Goal: Obtain resource: Download file/media

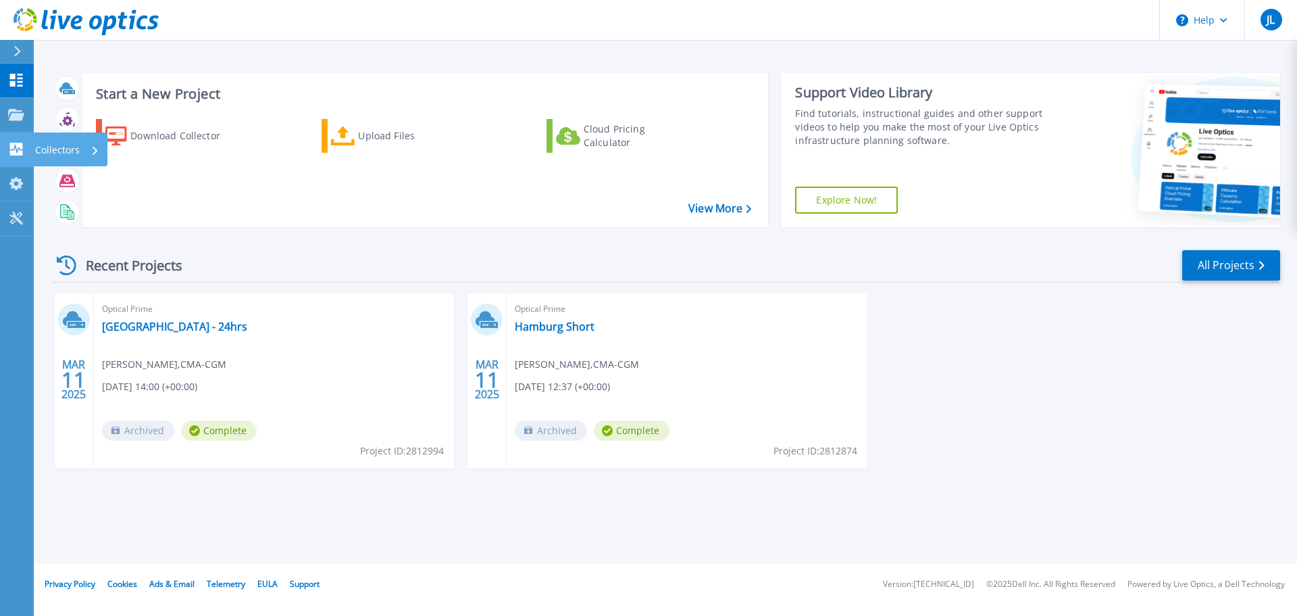
click at [20, 140] on link "Collectors Collectors" at bounding box center [17, 149] width 34 height 34
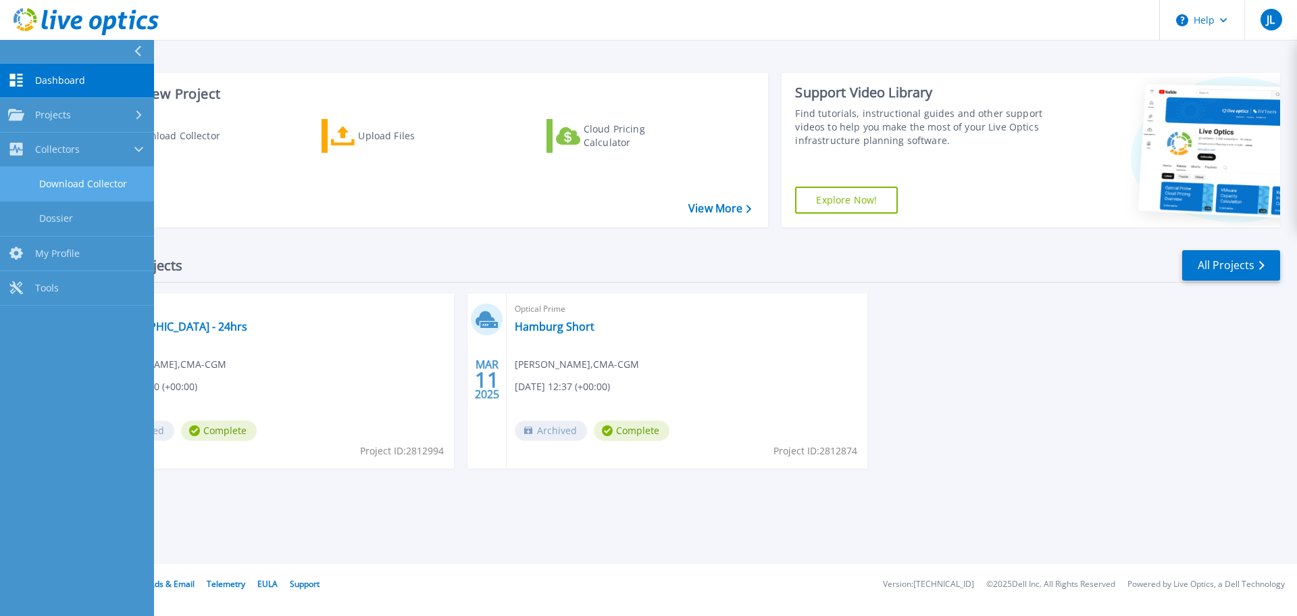
click at [56, 192] on link "Download Collector" at bounding box center [77, 184] width 154 height 34
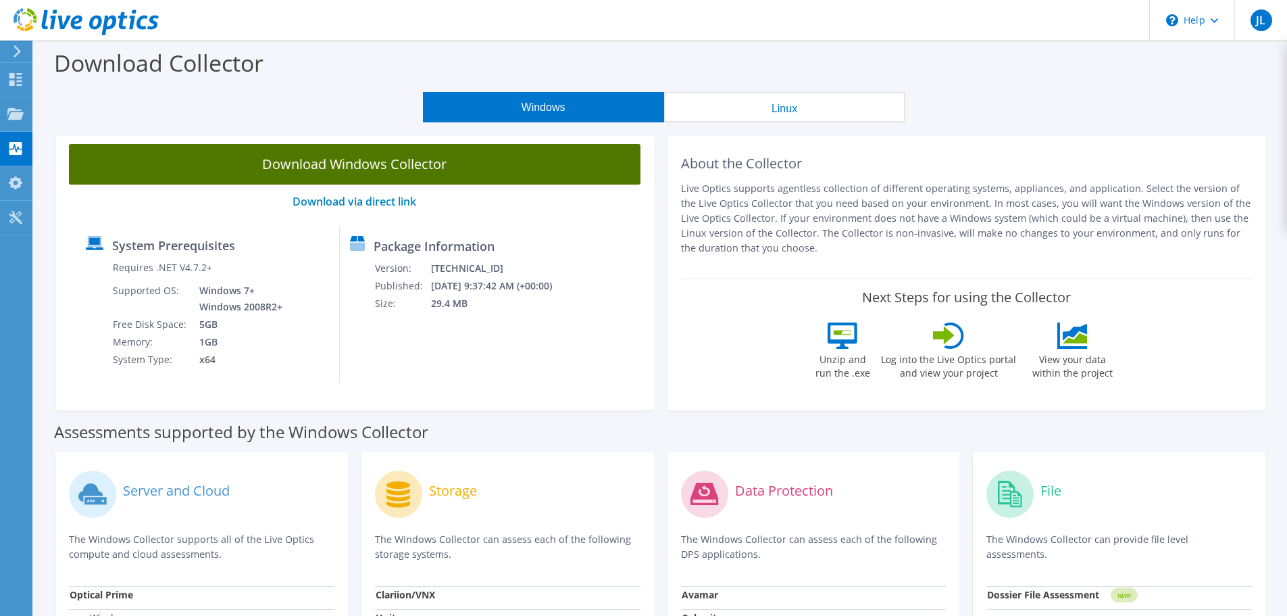
click at [489, 166] on link "Download Windows Collector" at bounding box center [355, 164] width 572 height 41
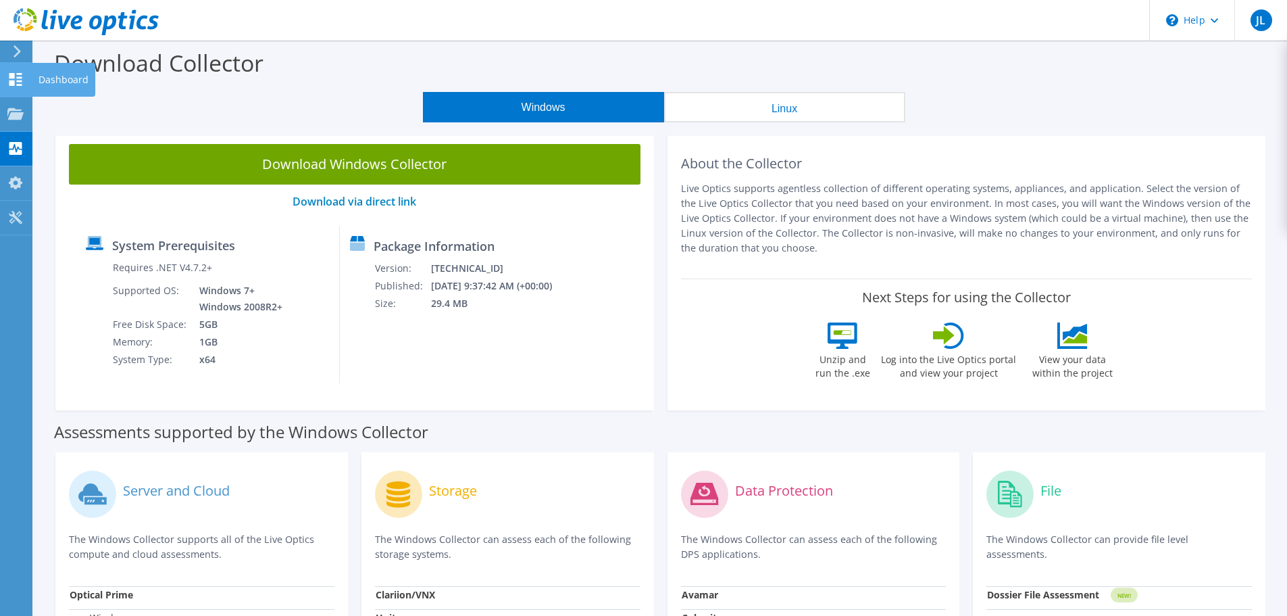
click at [34, 76] on div "Dashboard" at bounding box center [64, 80] width 64 height 34
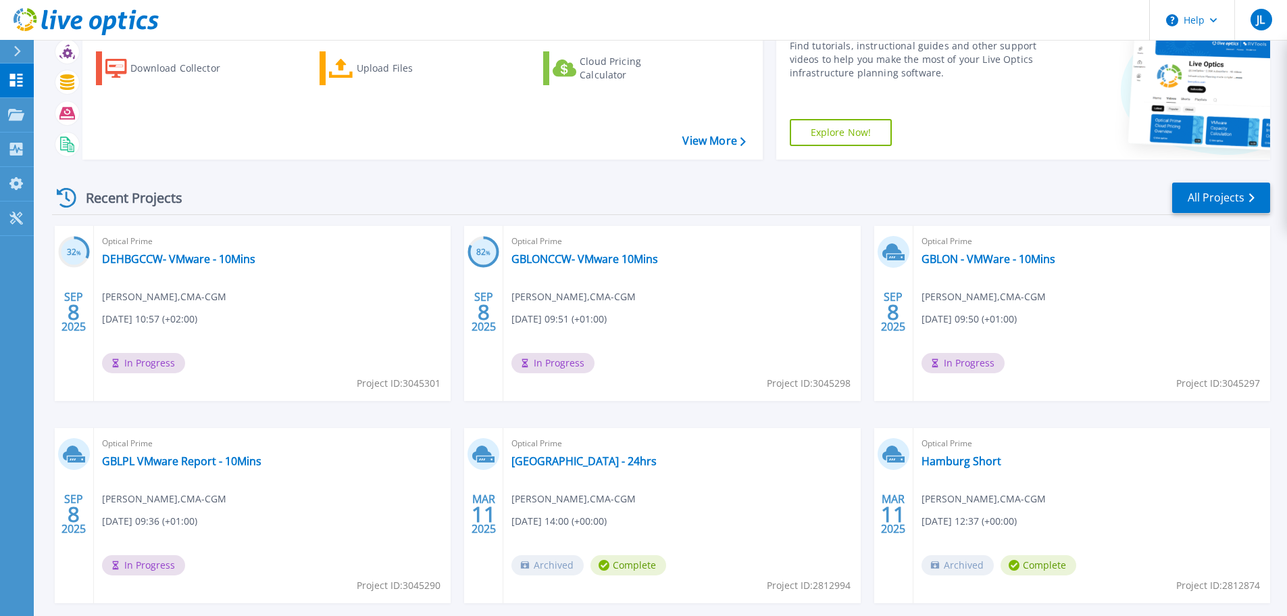
scroll to position [133, 0]
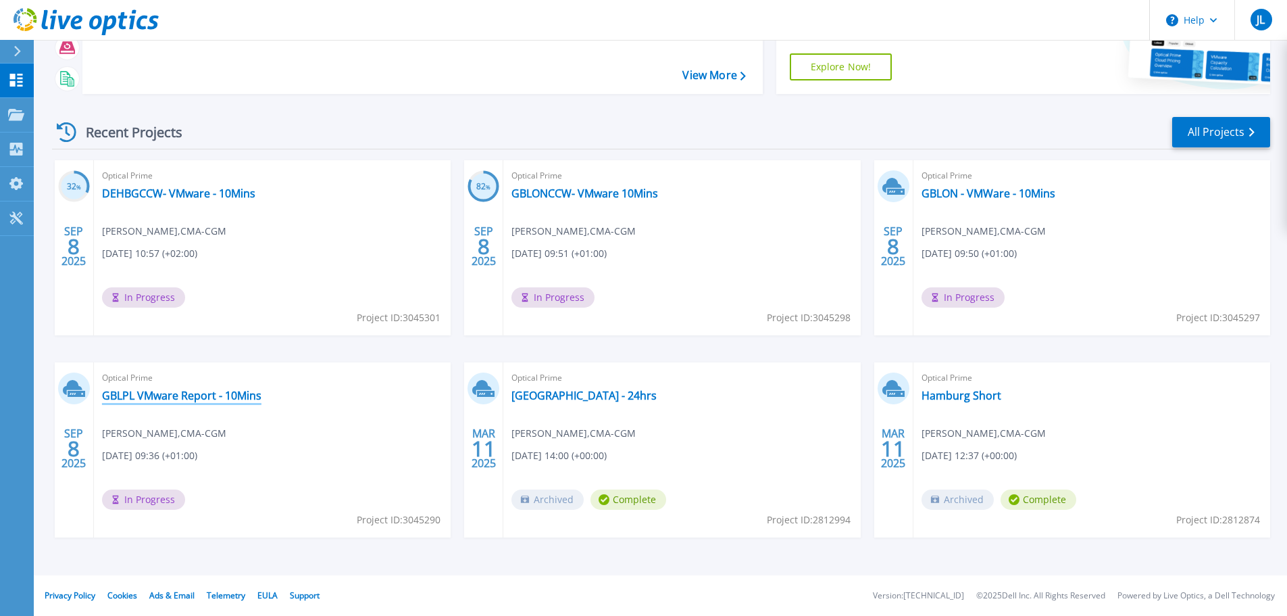
drag, startPoint x: 174, startPoint y: 395, endPoint x: 226, endPoint y: 418, distance: 57.2
click at [175, 395] on link "GBLPL VMware Report - 10Mins" at bounding box center [181, 396] width 159 height 14
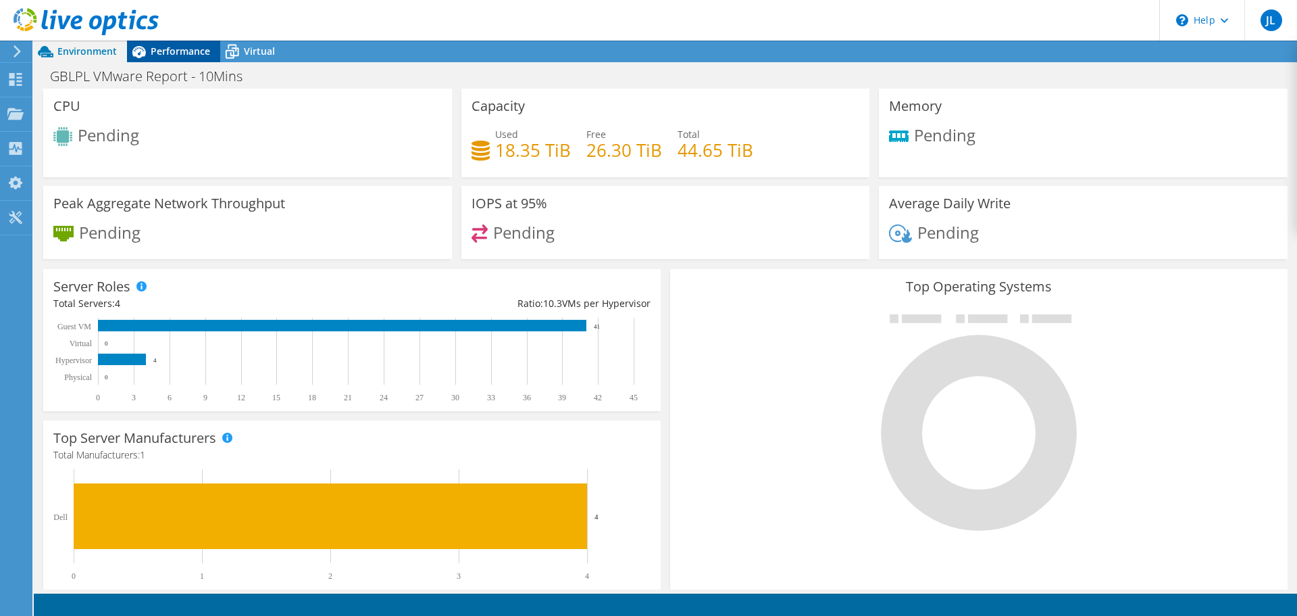
click at [170, 46] on span "Performance" at bounding box center [180, 51] width 59 height 13
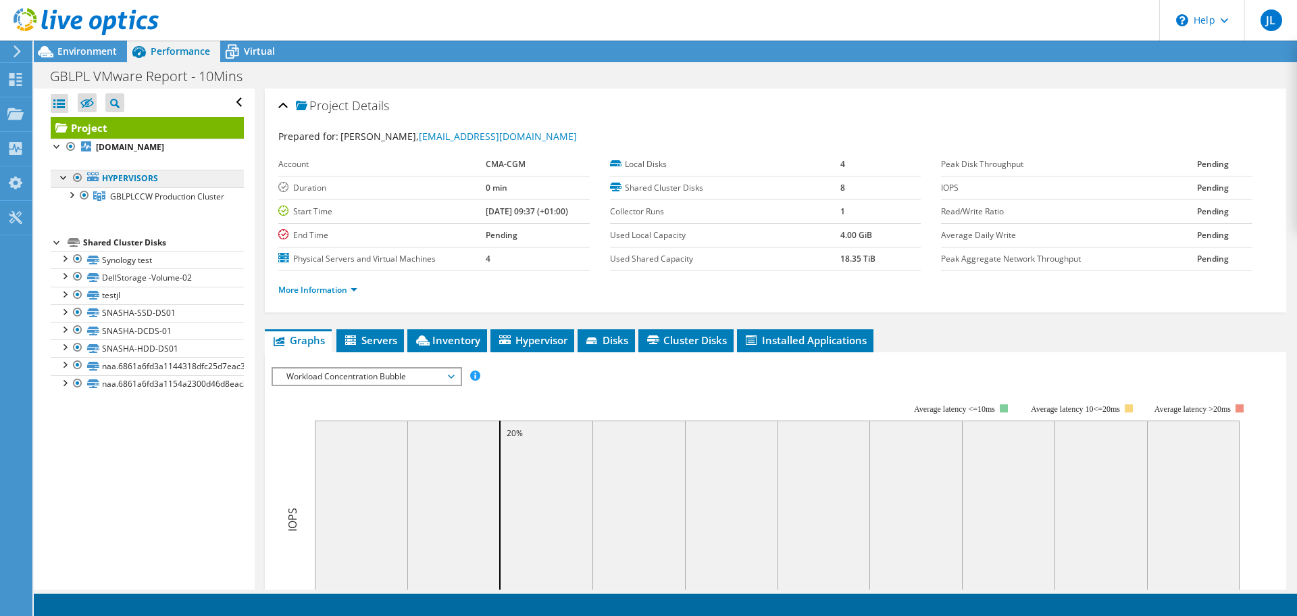
click at [145, 187] on link "Hypervisors" at bounding box center [147, 179] width 193 height 18
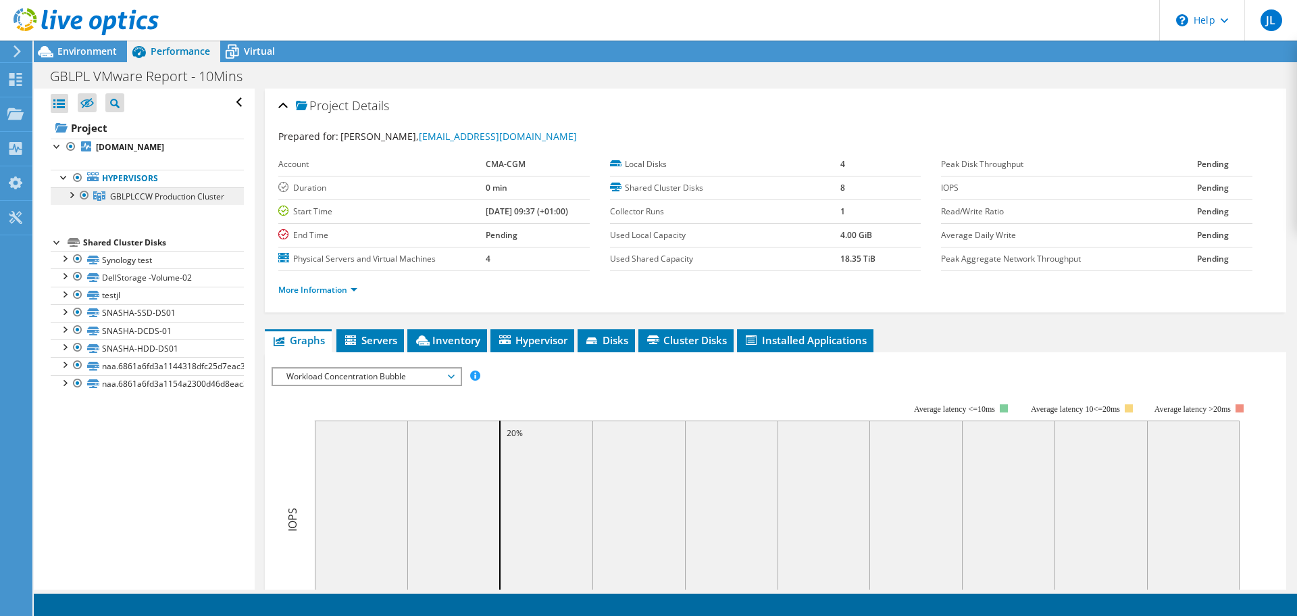
click at [126, 202] on span "GBLPLCCW Production Cluster" at bounding box center [167, 196] width 114 height 11
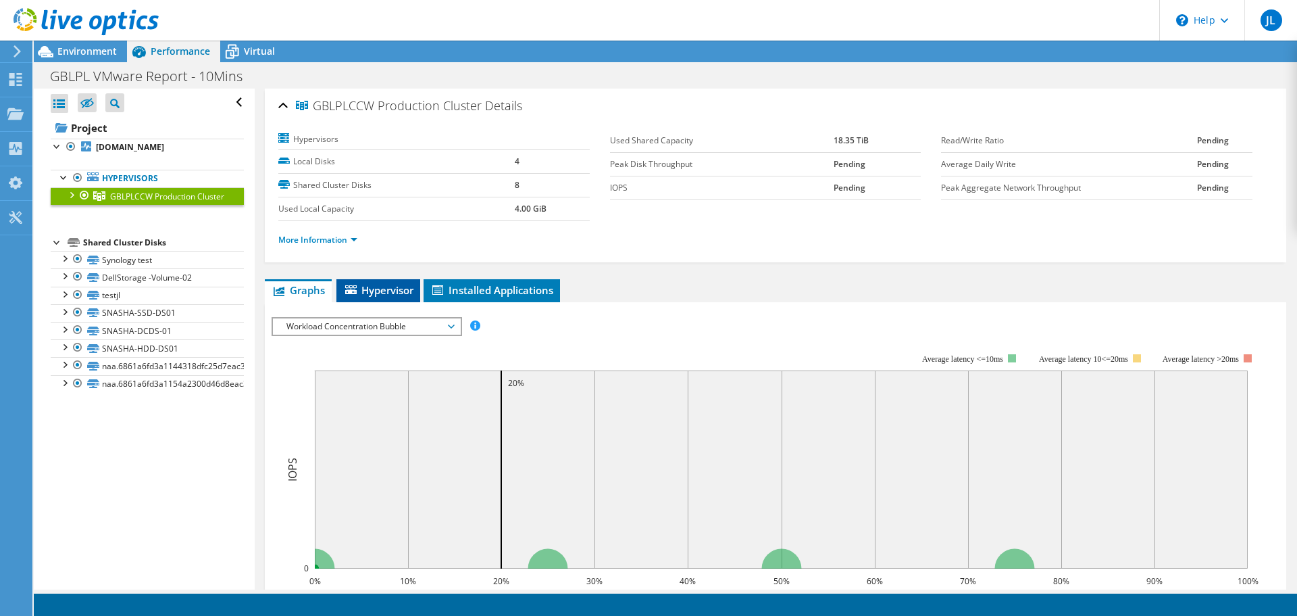
click at [369, 287] on span "Hypervisor" at bounding box center [378, 290] width 70 height 14
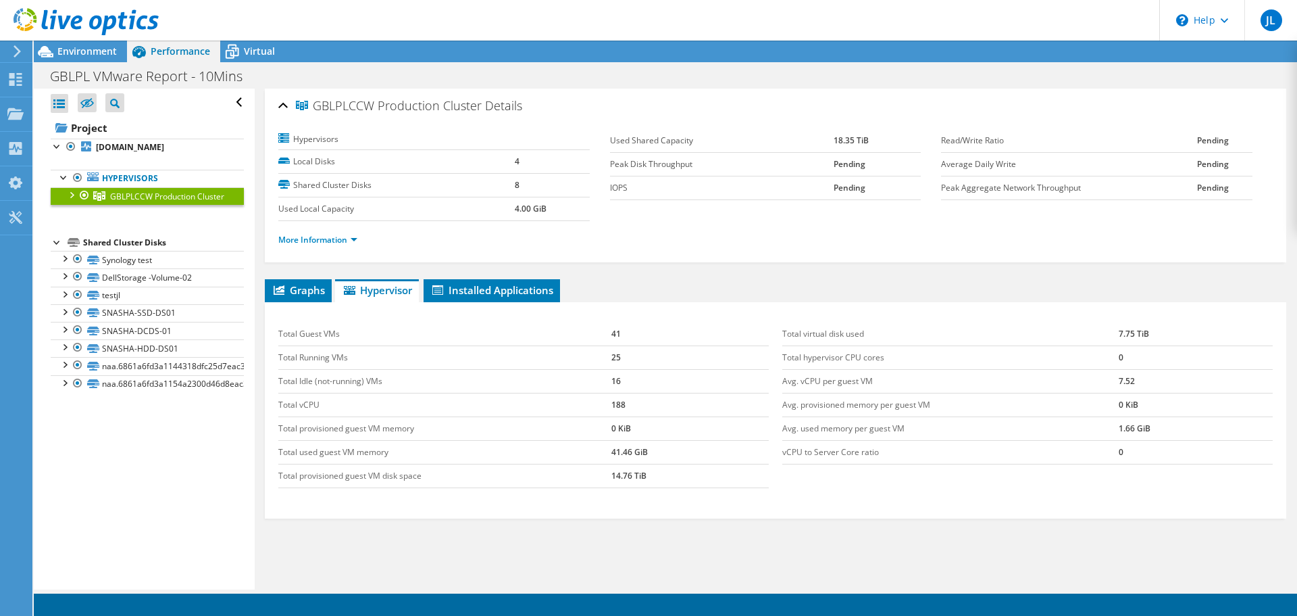
drag, startPoint x: 132, startPoint y: 218, endPoint x: 156, endPoint y: 217, distance: 24.3
click at [132, 202] on span "GBLPLCCW Production Cluster" at bounding box center [167, 196] width 114 height 11
click at [504, 290] on span "Installed Applications" at bounding box center [491, 290] width 123 height 14
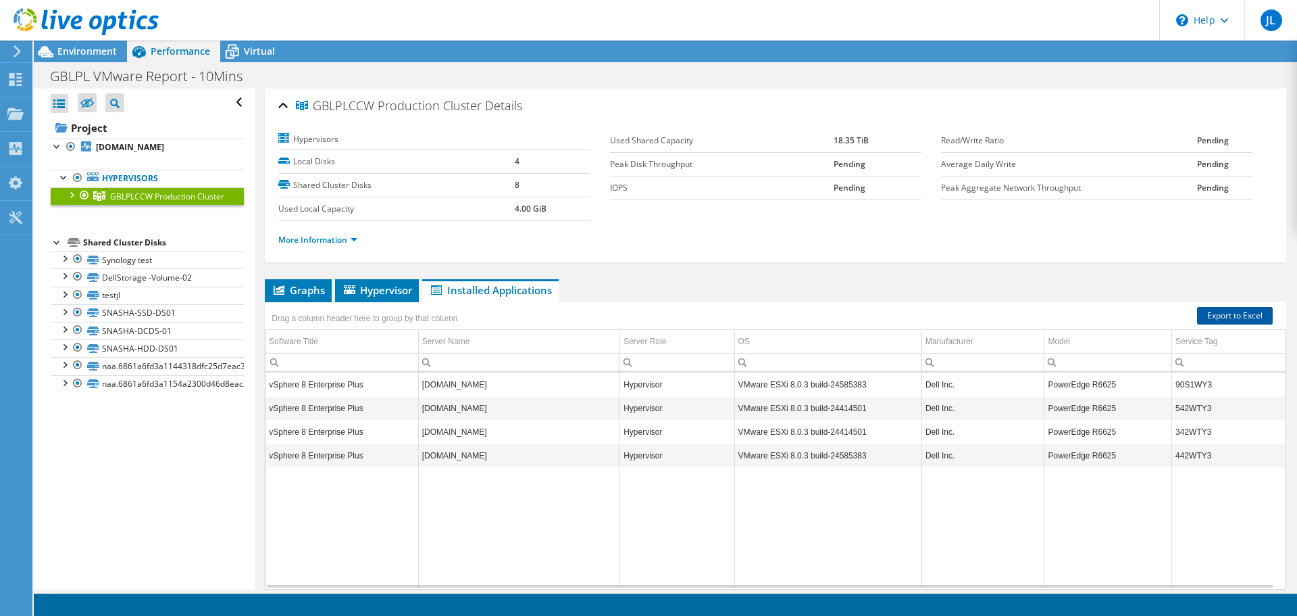
click at [1201, 317] on link "Export to Excel" at bounding box center [1235, 316] width 76 height 18
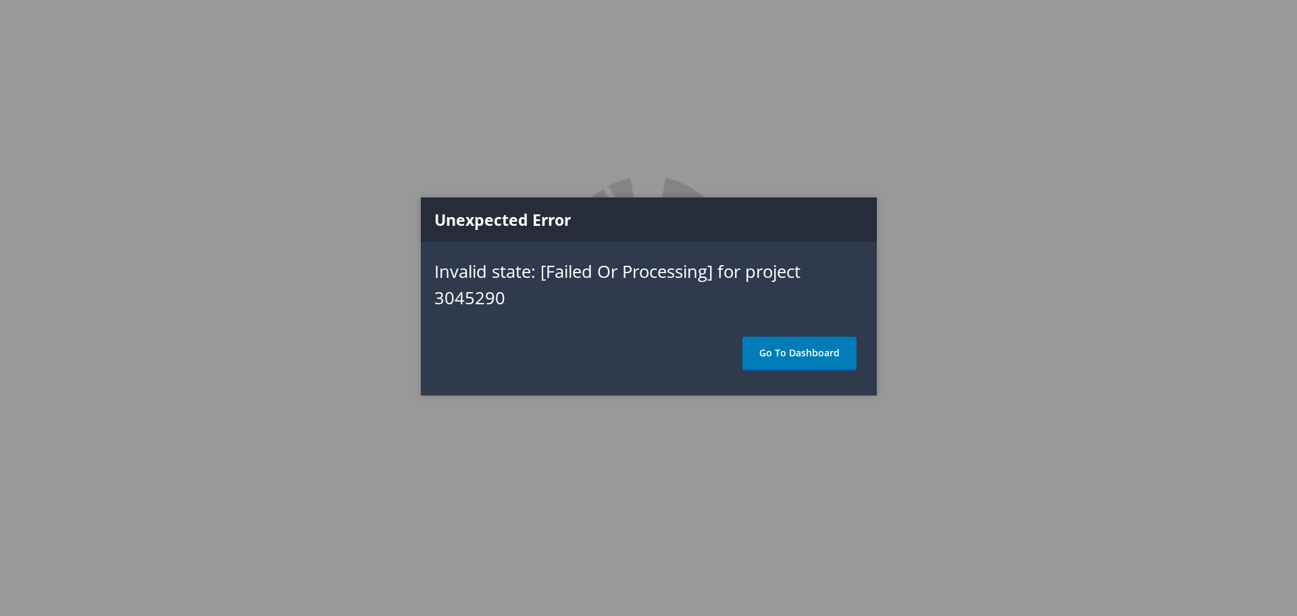
drag, startPoint x: 782, startPoint y: 351, endPoint x: 828, endPoint y: 362, distance: 46.4
click at [782, 351] on link "Go To Dashboard" at bounding box center [800, 354] width 114 height 34
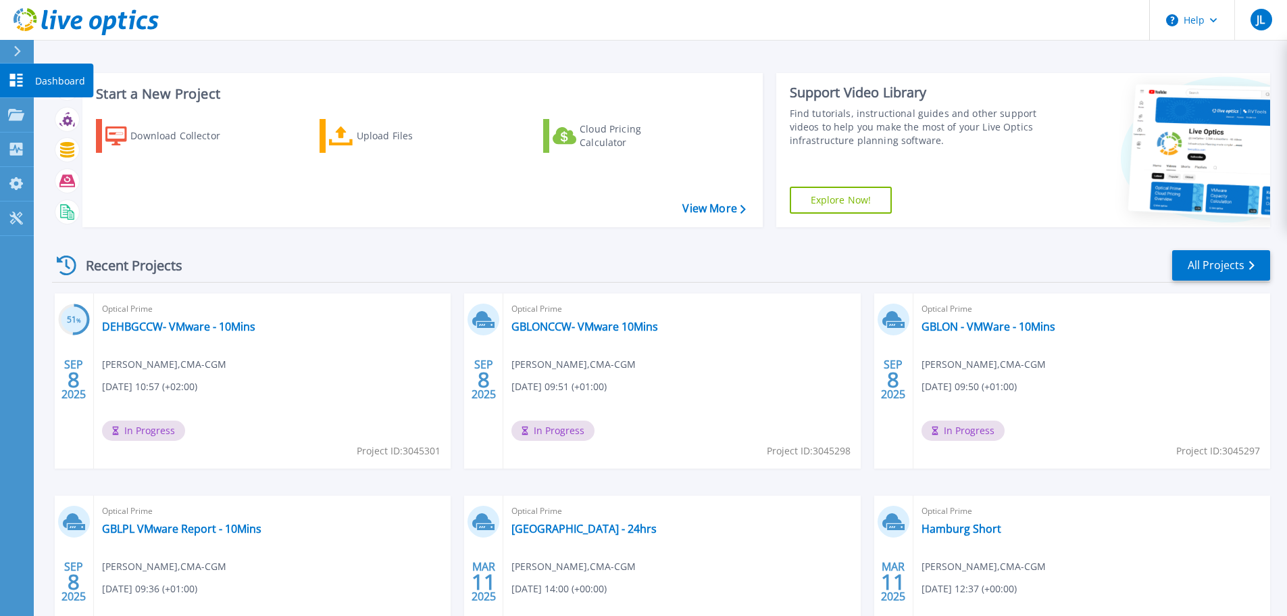
drag, startPoint x: 63, startPoint y: 78, endPoint x: 91, endPoint y: 113, distance: 44.6
click at [64, 78] on p "Dashboard" at bounding box center [60, 81] width 50 height 35
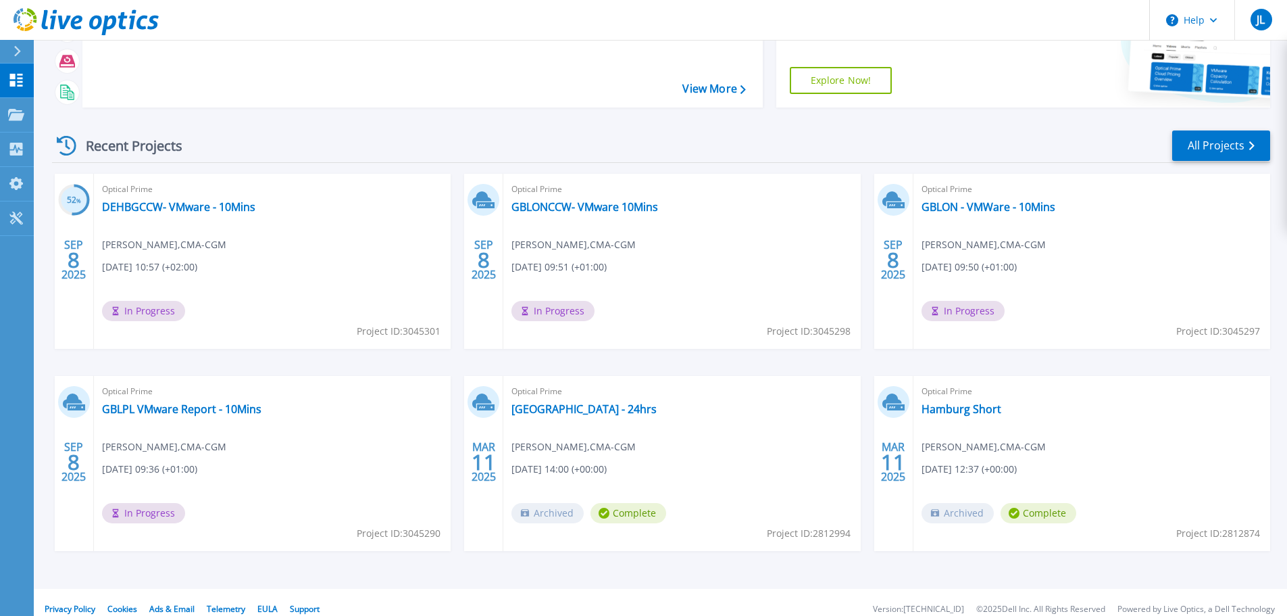
scroll to position [133, 0]
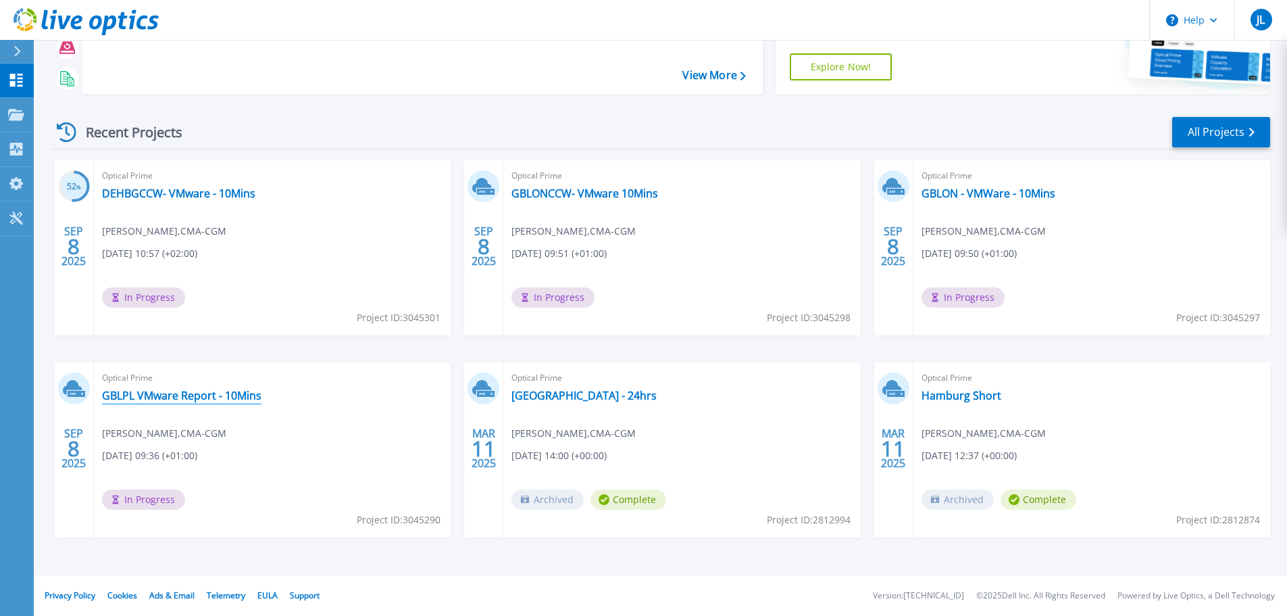
click at [234, 401] on link "GBLPL VMware Report - 10Mins" at bounding box center [181, 396] width 159 height 14
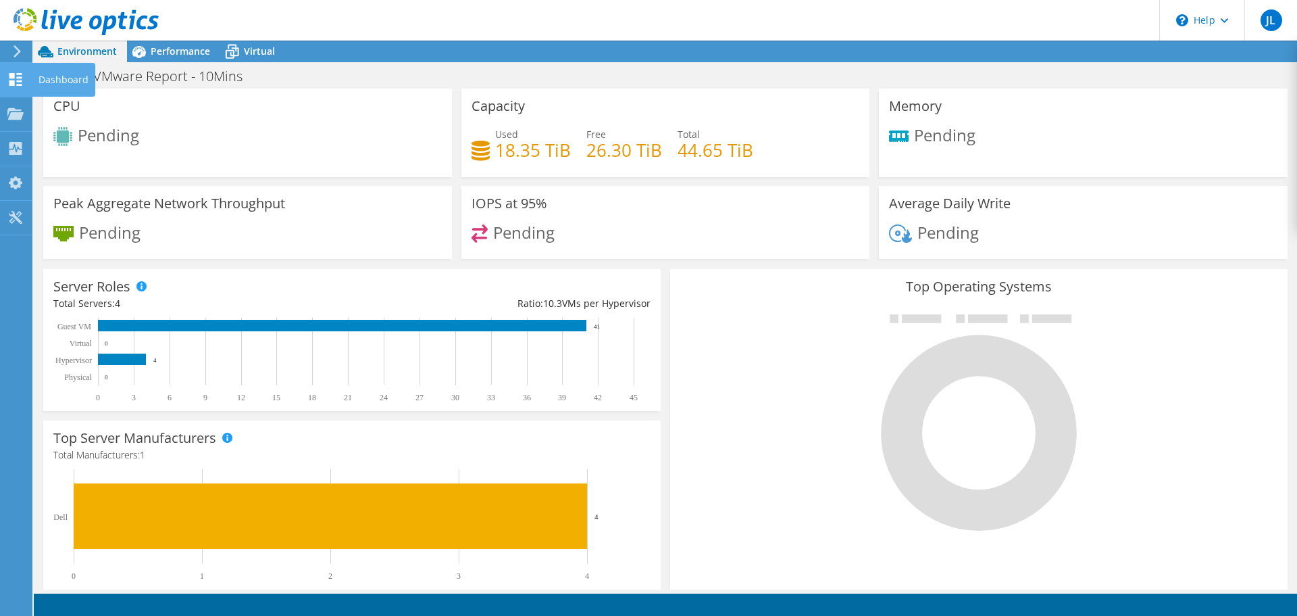
click at [62, 79] on div "Dashboard" at bounding box center [64, 80] width 64 height 34
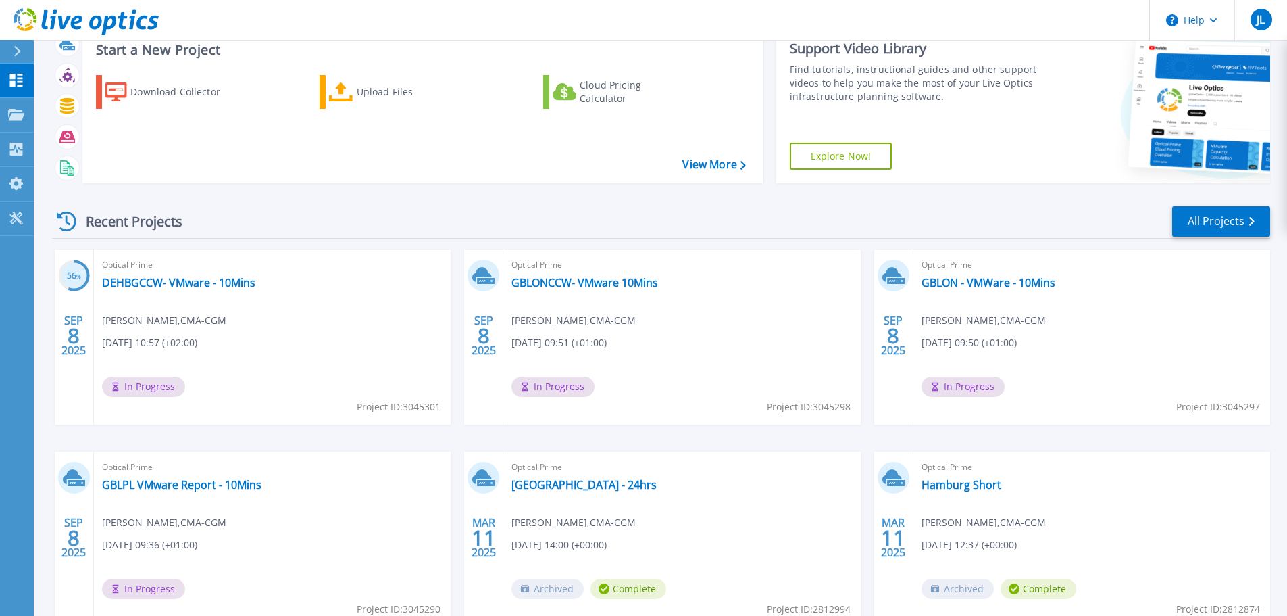
scroll to position [68, 0]
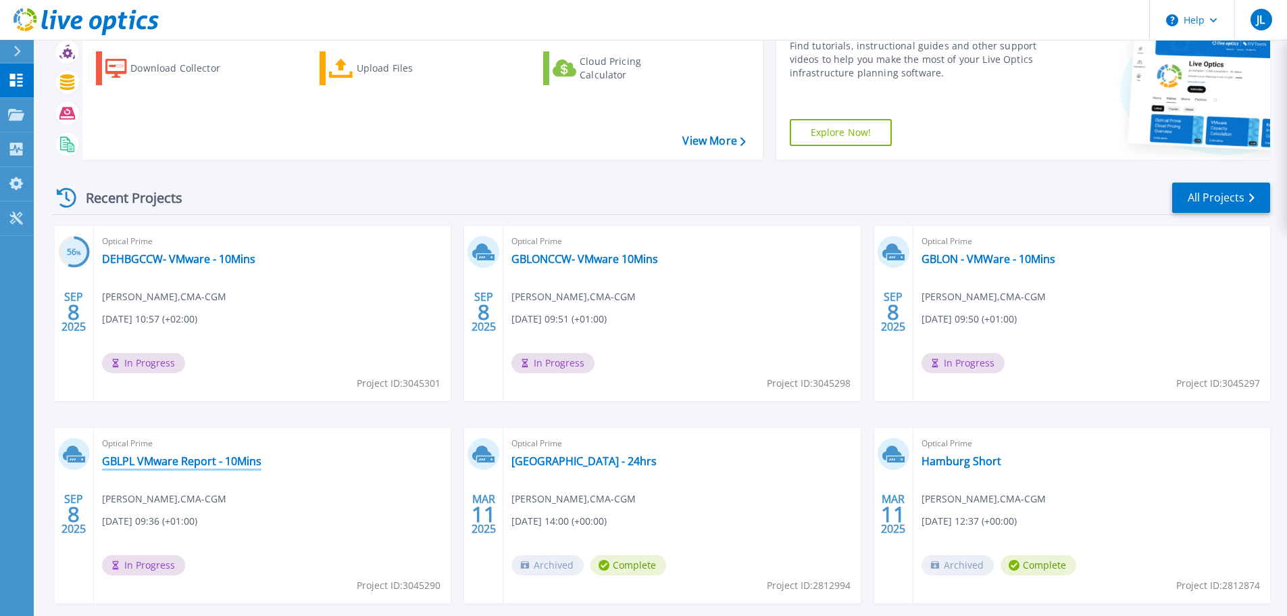
click at [231, 459] on link "GBLPL VMware Report - 10Mins" at bounding box center [181, 461] width 159 height 14
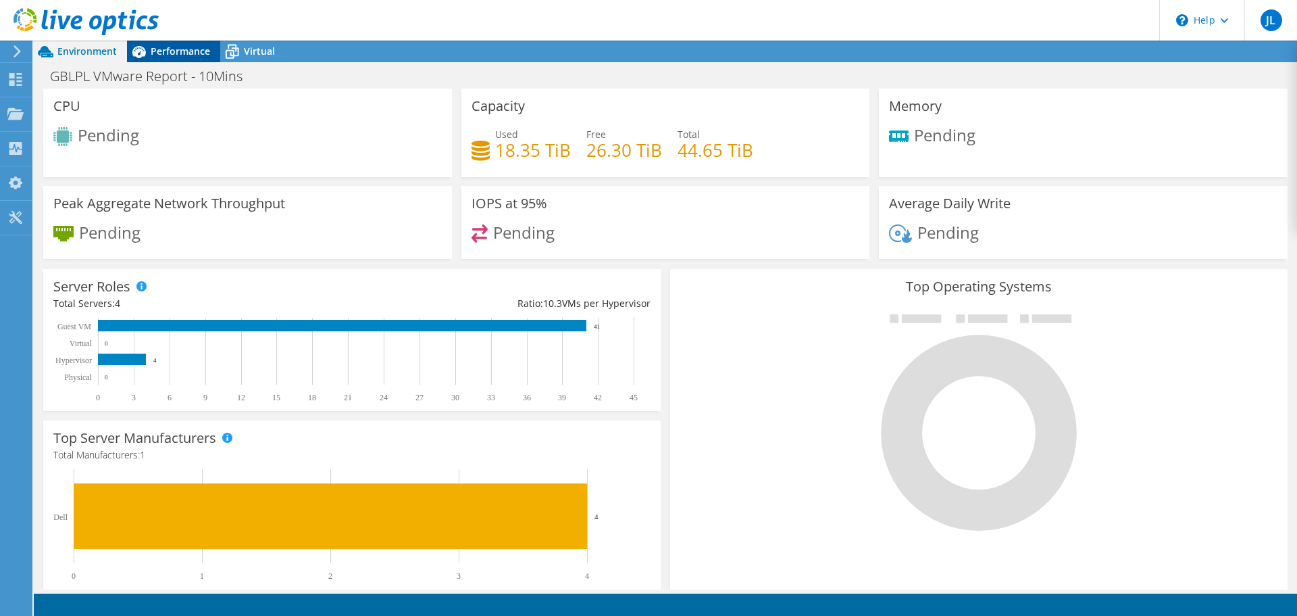
click at [177, 46] on span "Performance" at bounding box center [180, 51] width 59 height 13
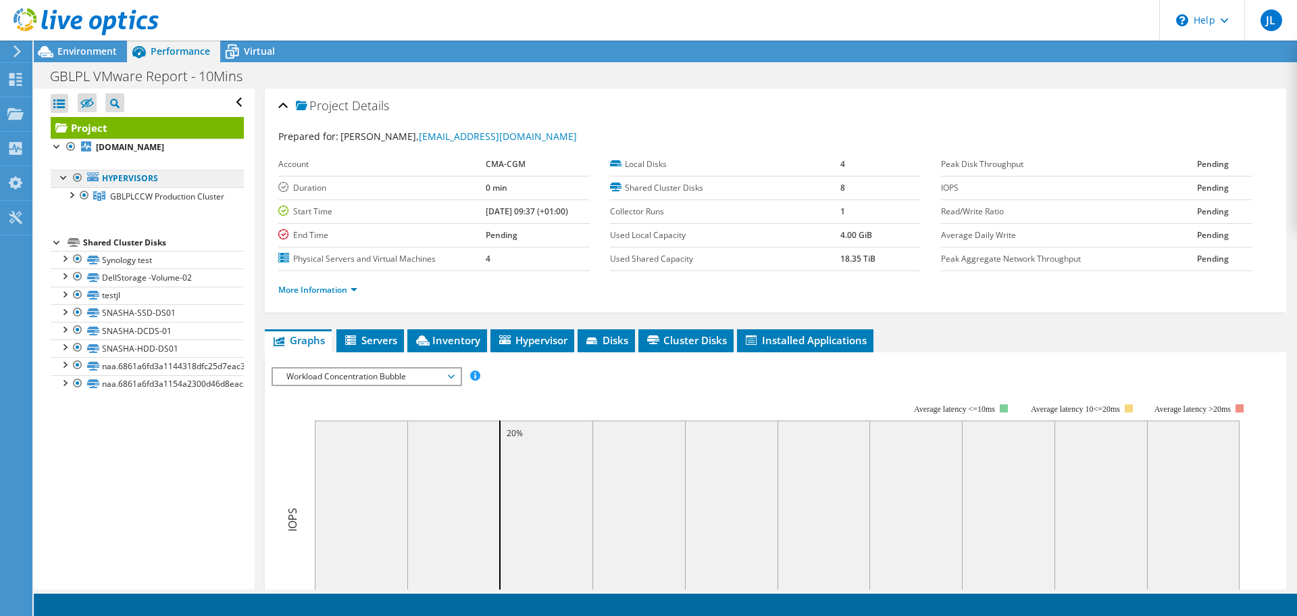
click at [132, 187] on link "Hypervisors" at bounding box center [147, 179] width 193 height 18
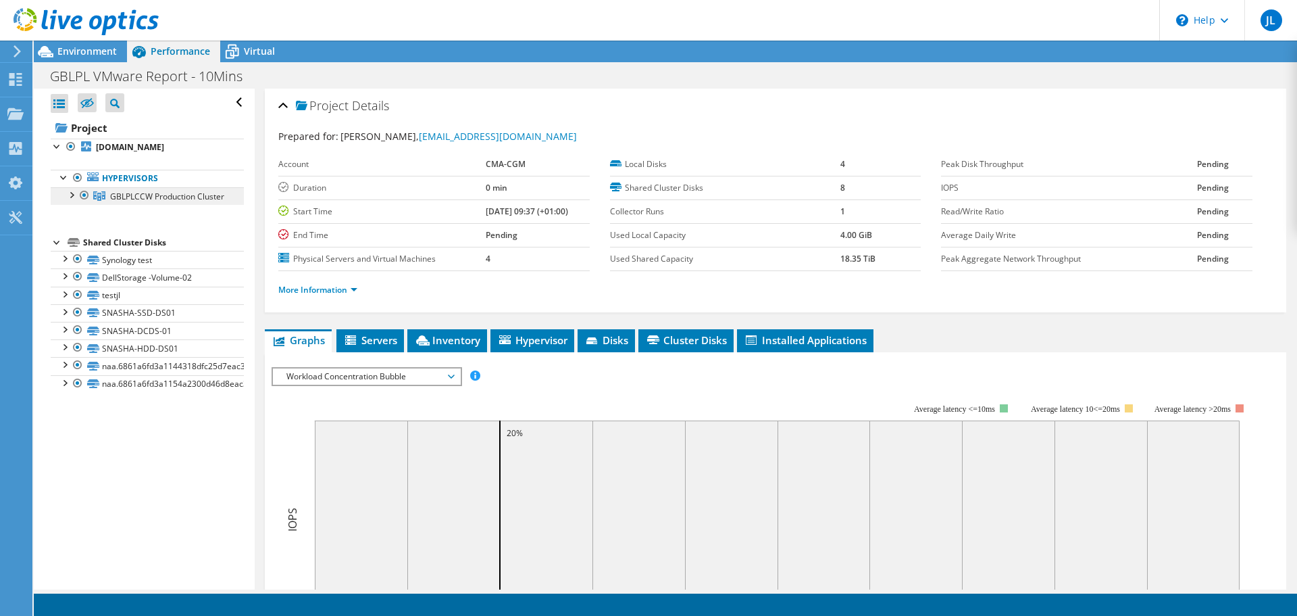
click at [116, 202] on span "GBLPLCCW Production Cluster" at bounding box center [167, 196] width 114 height 11
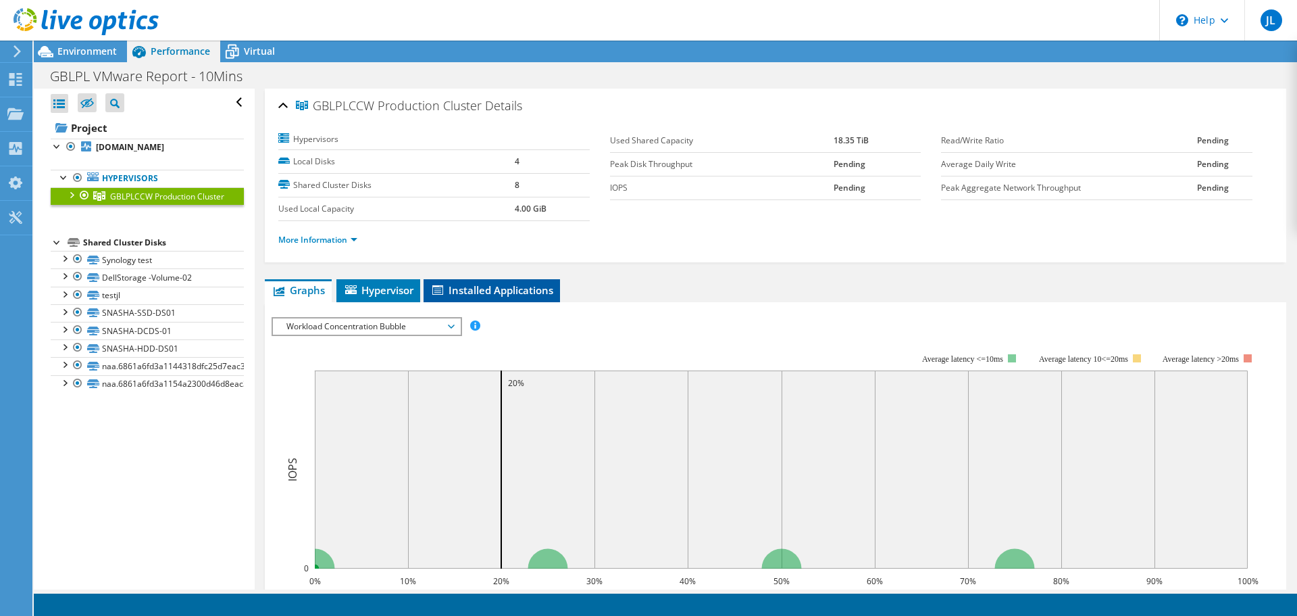
drag, startPoint x: 487, startPoint y: 291, endPoint x: 505, endPoint y: 295, distance: 19.3
click at [487, 291] on span "Installed Applications" at bounding box center [491, 290] width 123 height 14
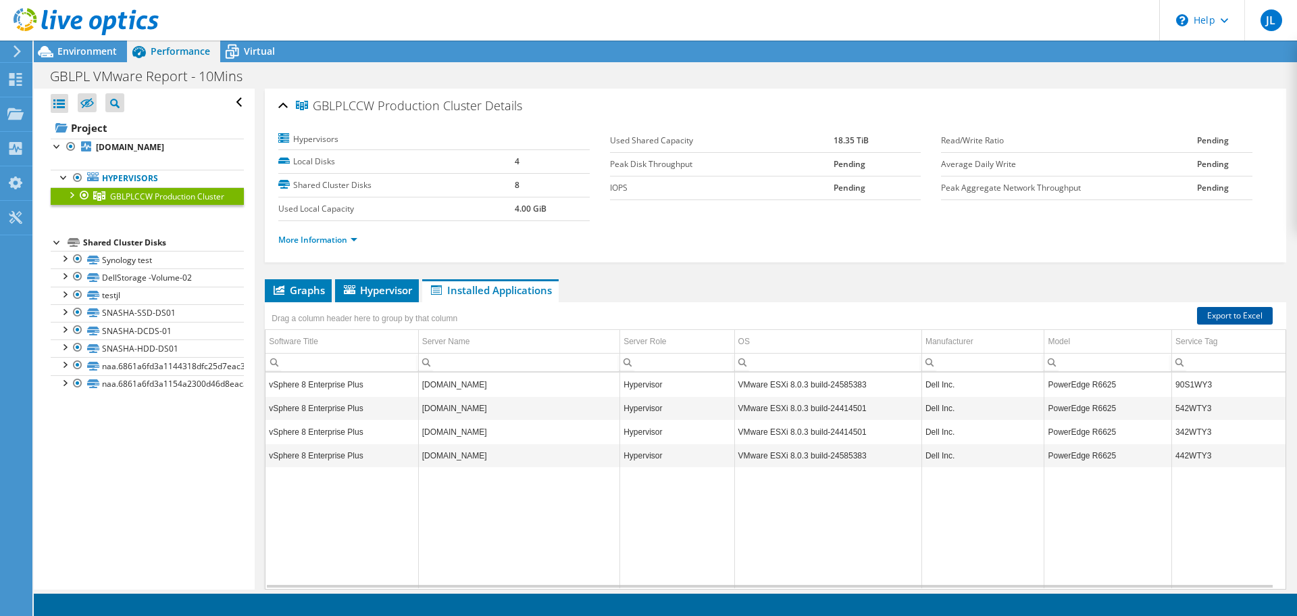
click at [1209, 316] on link "Export to Excel" at bounding box center [1235, 316] width 76 height 18
click at [40, 77] on div "Dashboard" at bounding box center [64, 80] width 64 height 34
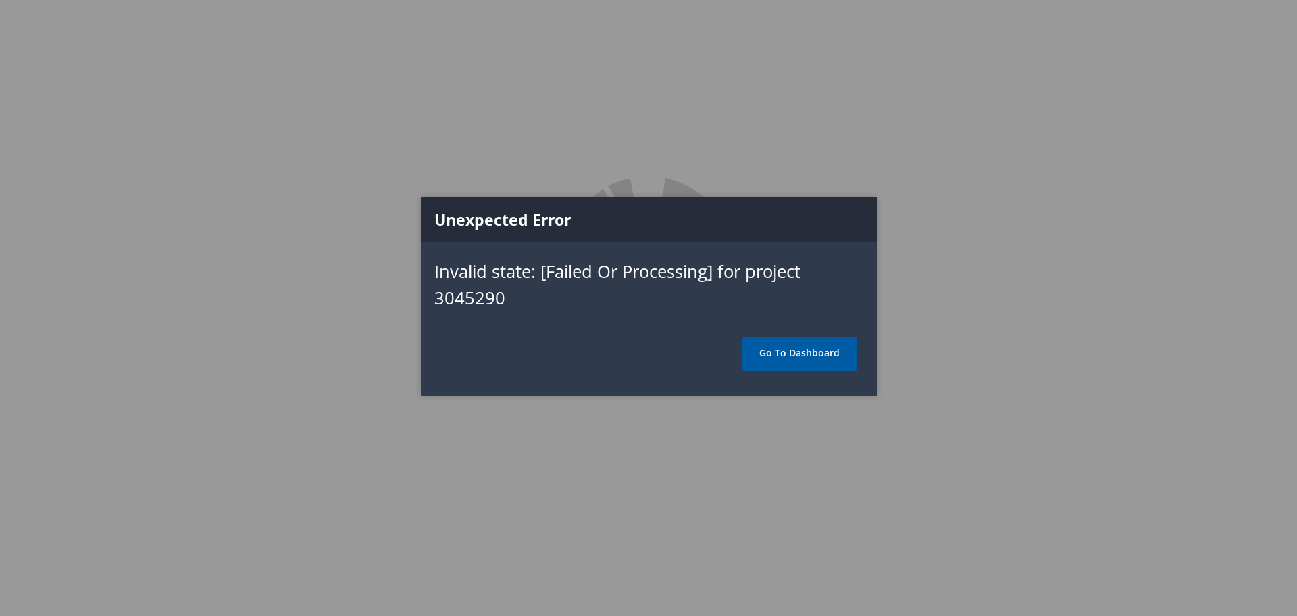
click at [787, 353] on link "Go To Dashboard" at bounding box center [800, 354] width 114 height 34
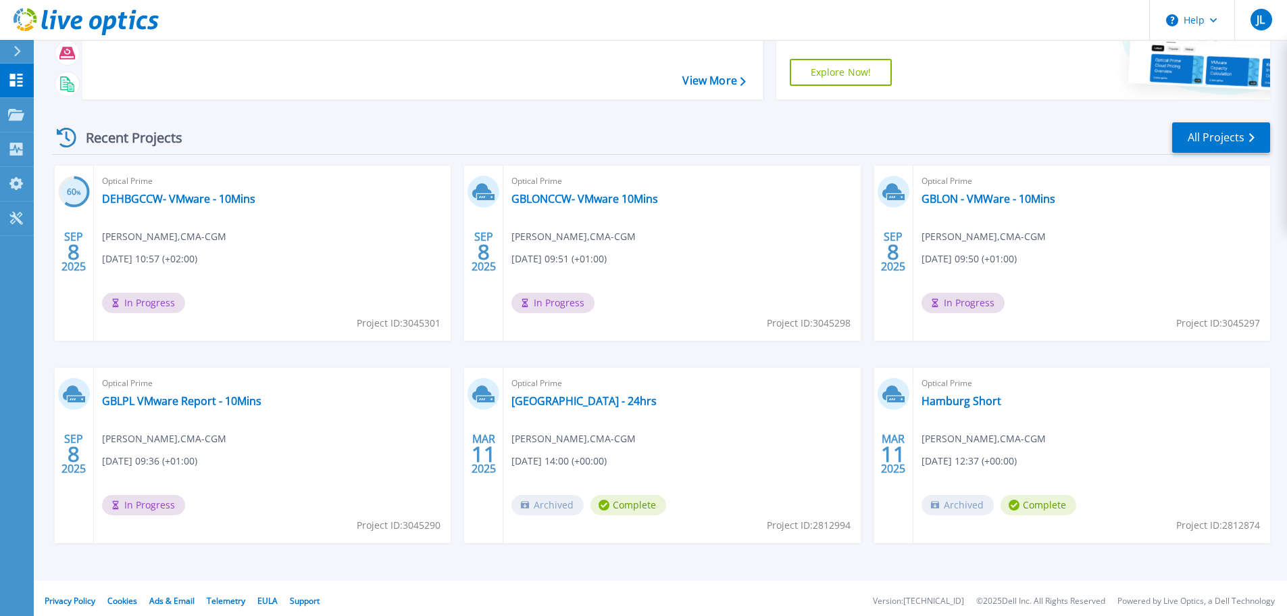
scroll to position [133, 0]
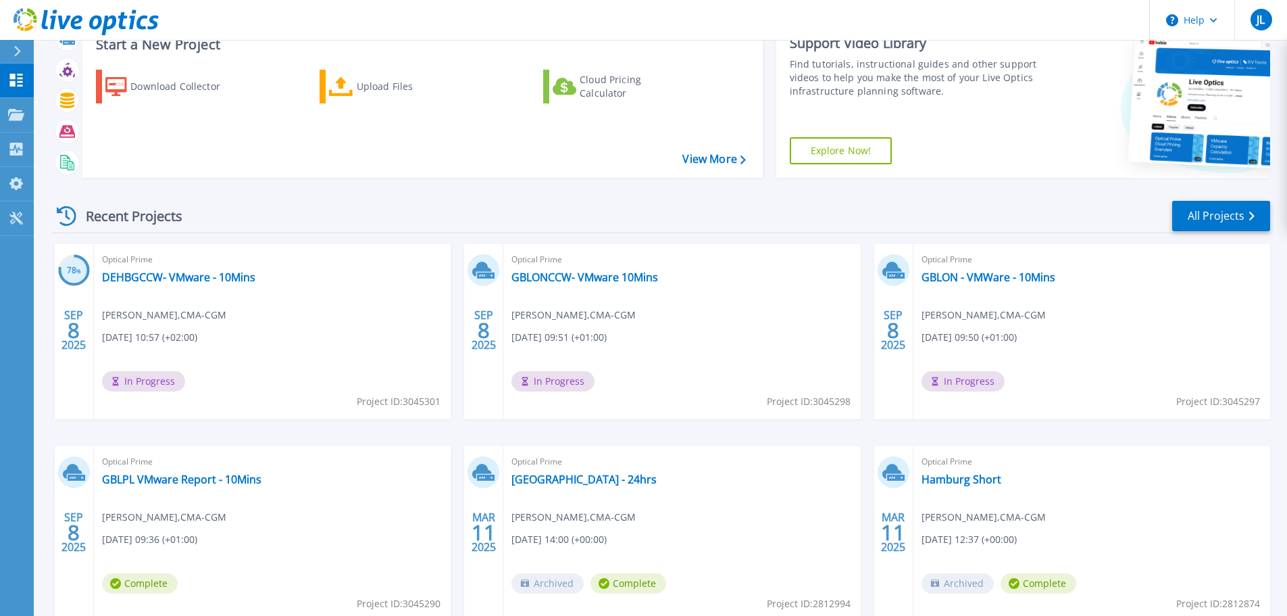
scroll to position [133, 0]
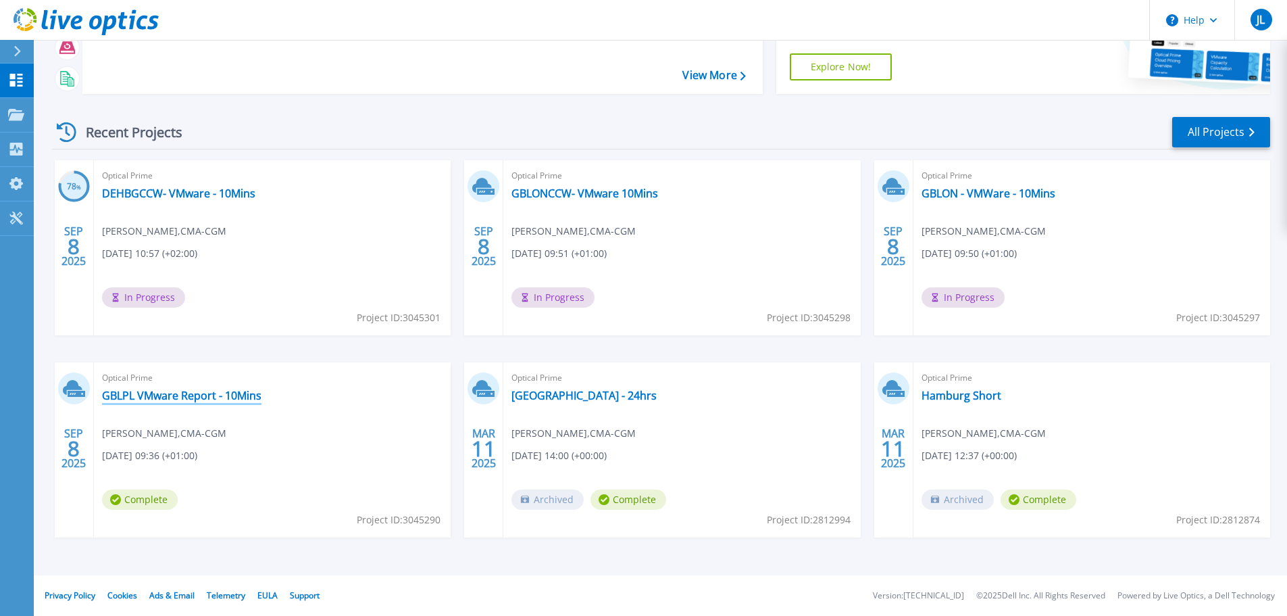
click at [218, 395] on link "GBLPL VMware Report - 10Mins" at bounding box center [181, 396] width 159 height 14
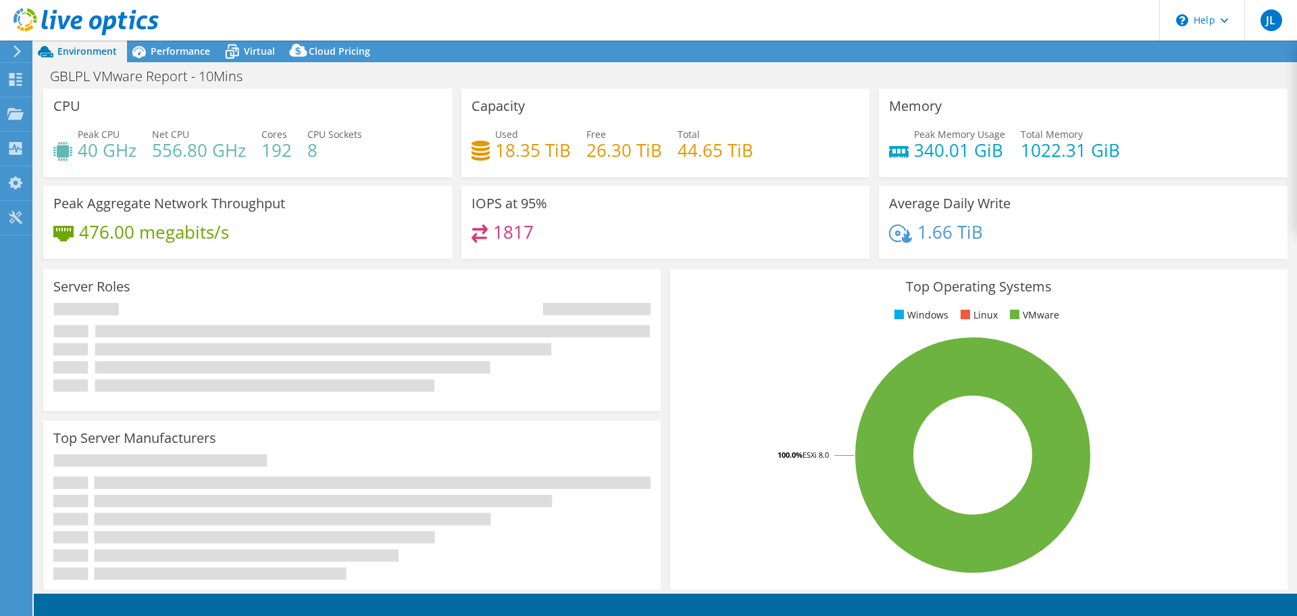
select select "USD"
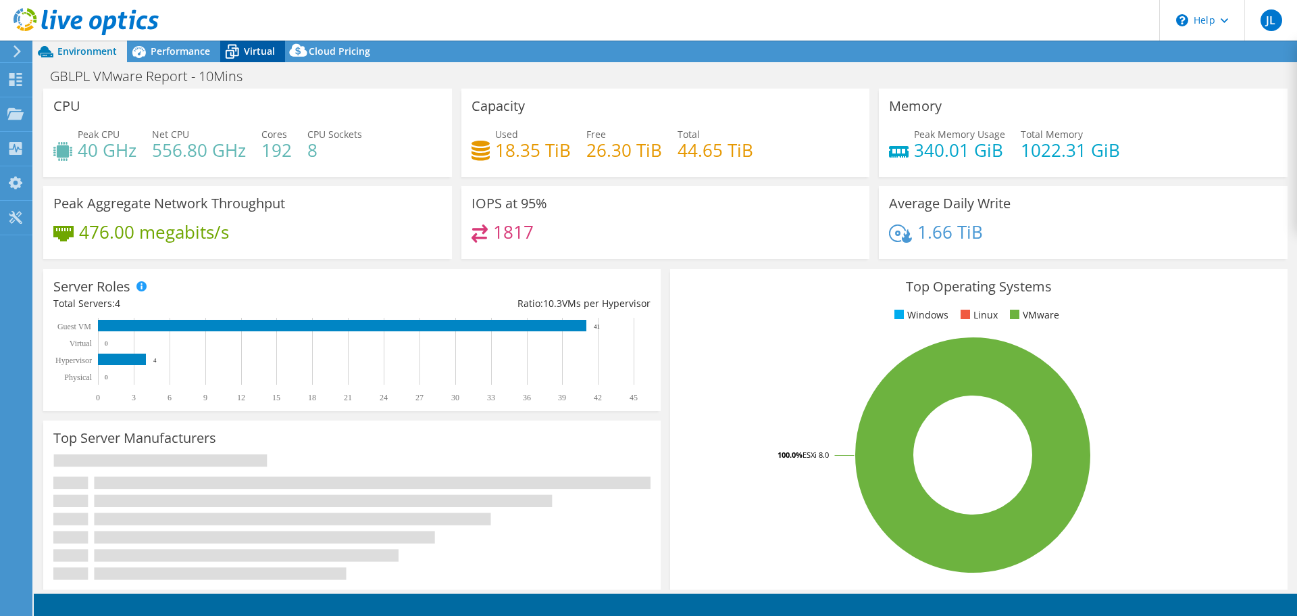
click at [245, 49] on span "Virtual" at bounding box center [259, 51] width 31 height 13
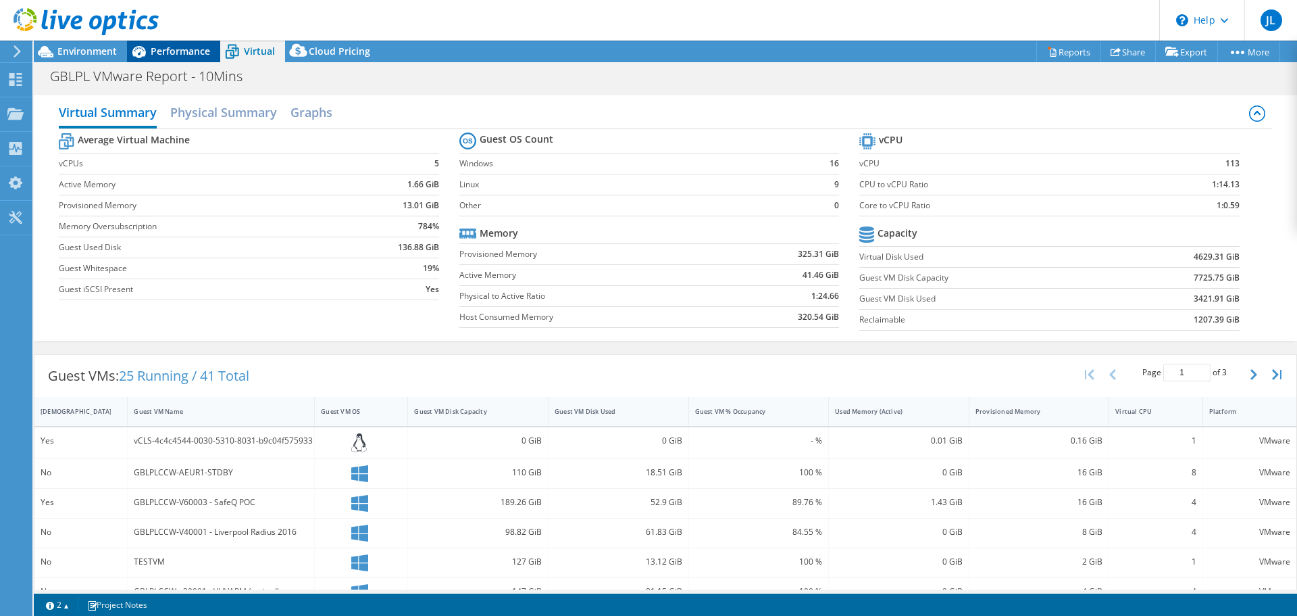
click at [134, 56] on icon at bounding box center [139, 52] width 14 height 12
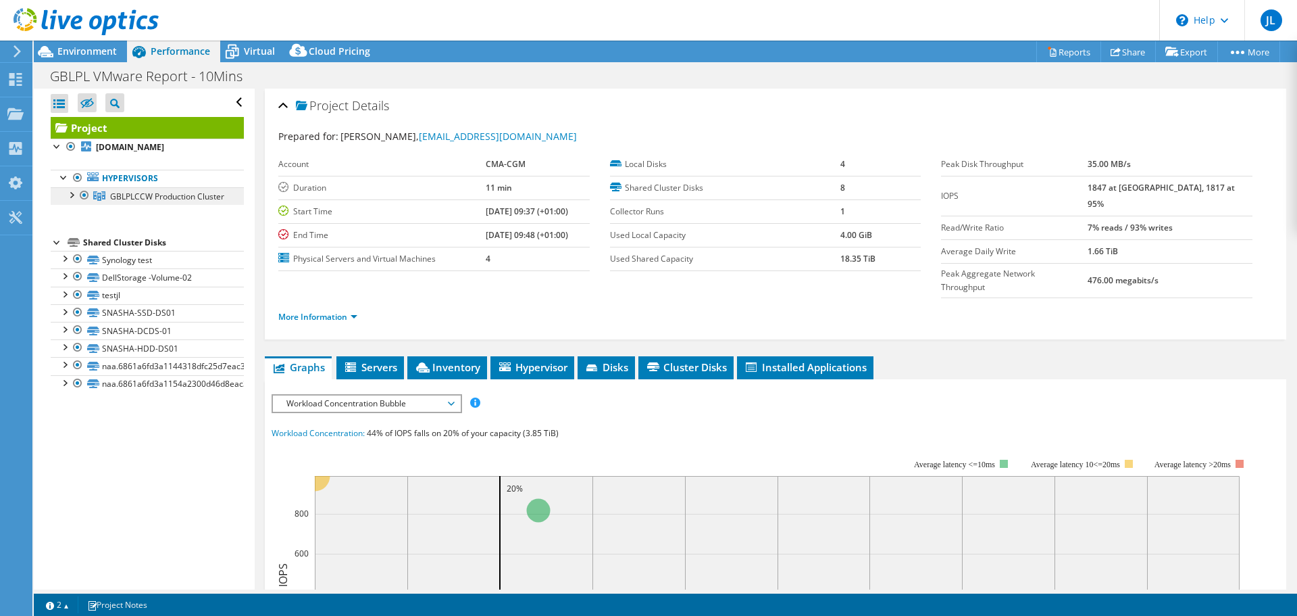
click at [133, 202] on span "GBLPLCCW Production Cluster" at bounding box center [167, 196] width 114 height 11
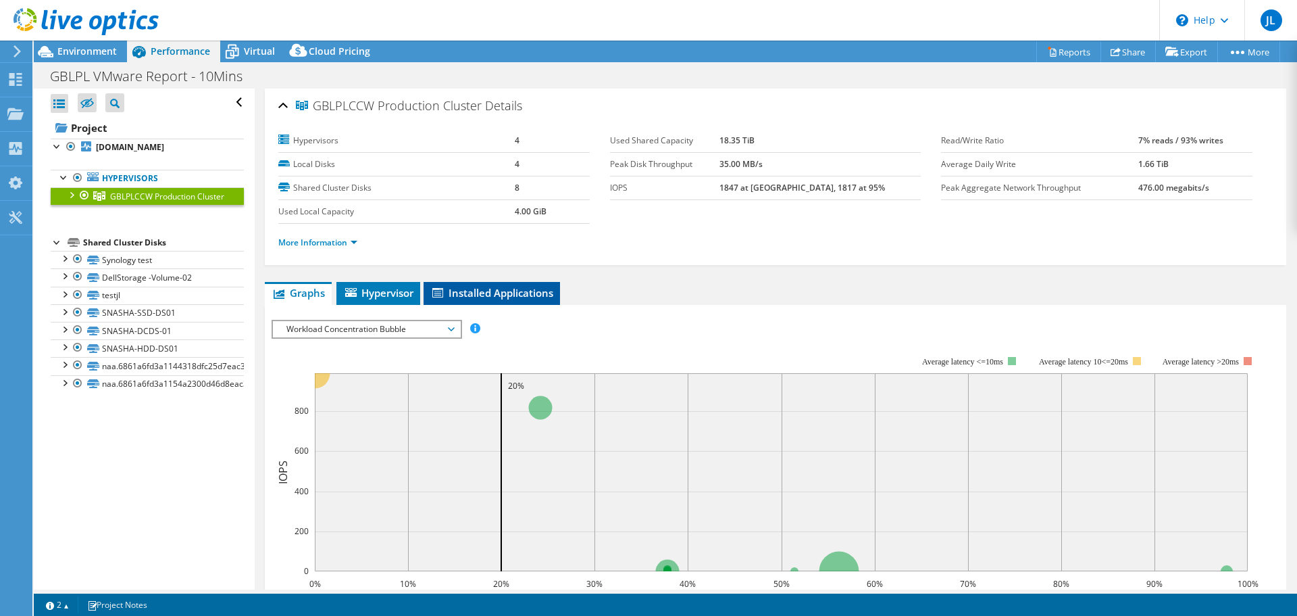
click at [465, 289] on span "Installed Applications" at bounding box center [491, 293] width 123 height 14
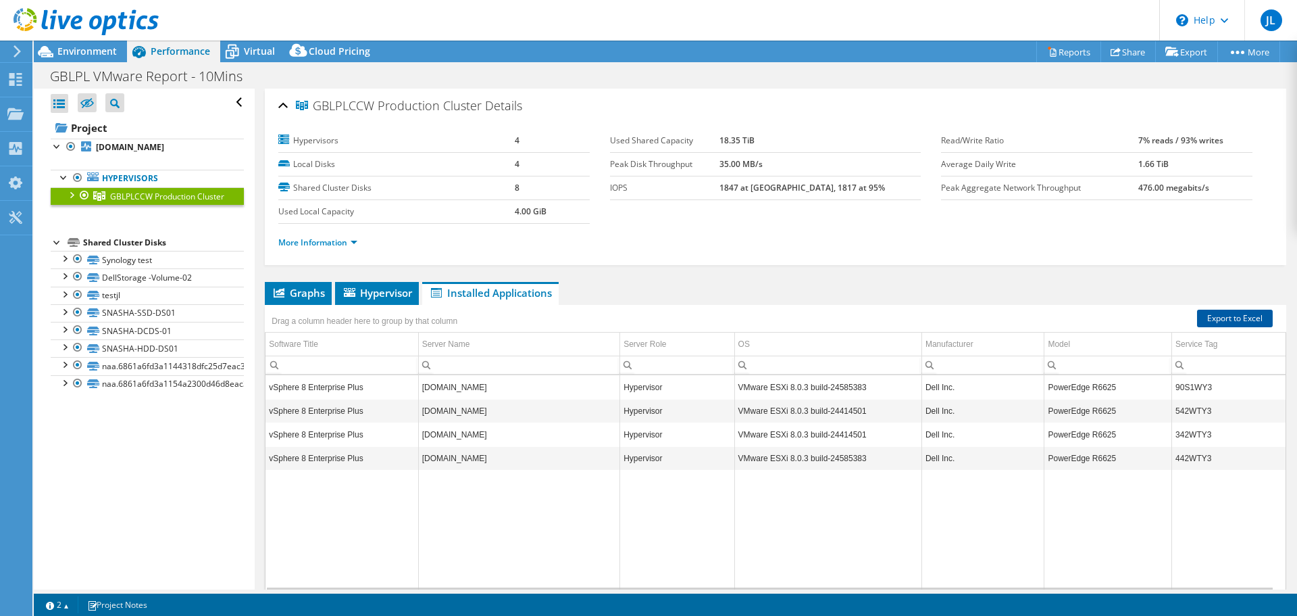
drag, startPoint x: 1225, startPoint y: 319, endPoint x: 1218, endPoint y: 320, distance: 6.9
click at [1225, 319] on link "Export to Excel" at bounding box center [1235, 318] width 76 height 18
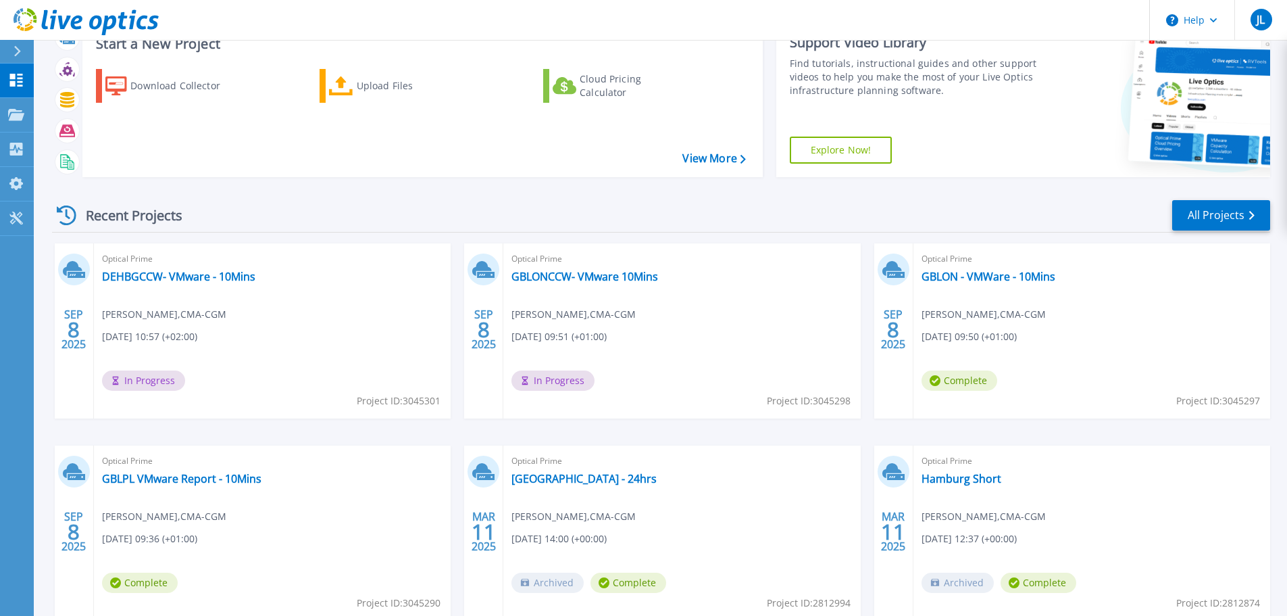
scroll to position [133, 0]
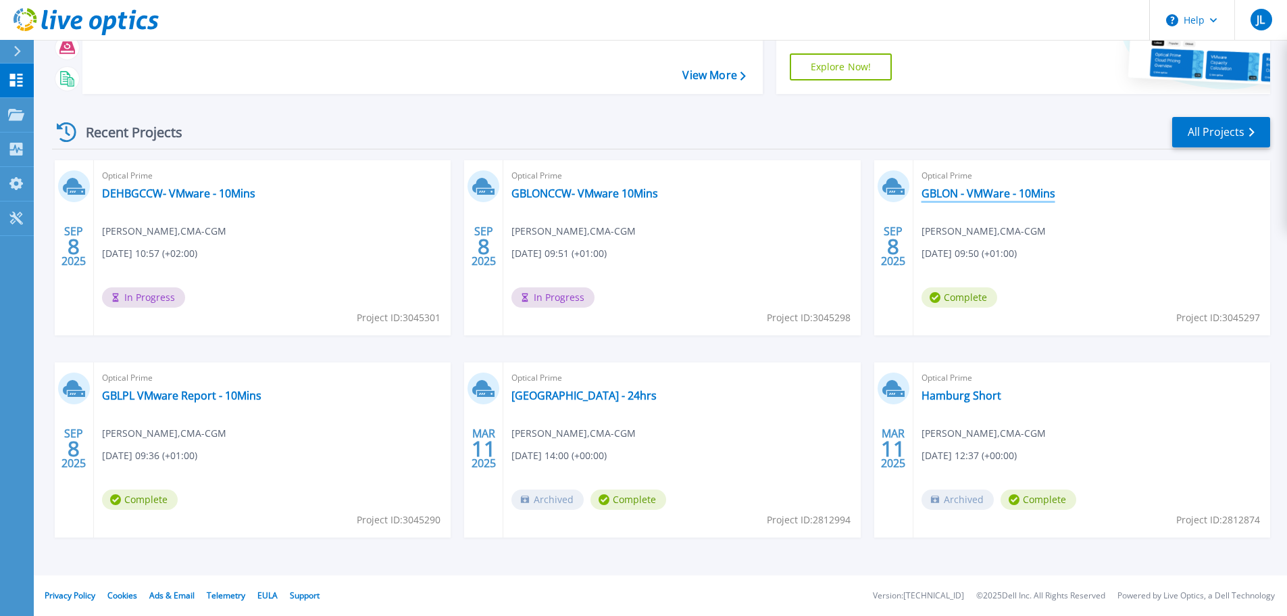
click at [999, 193] on link "GBLON - VMWare - 10Mins" at bounding box center [989, 193] width 134 height 14
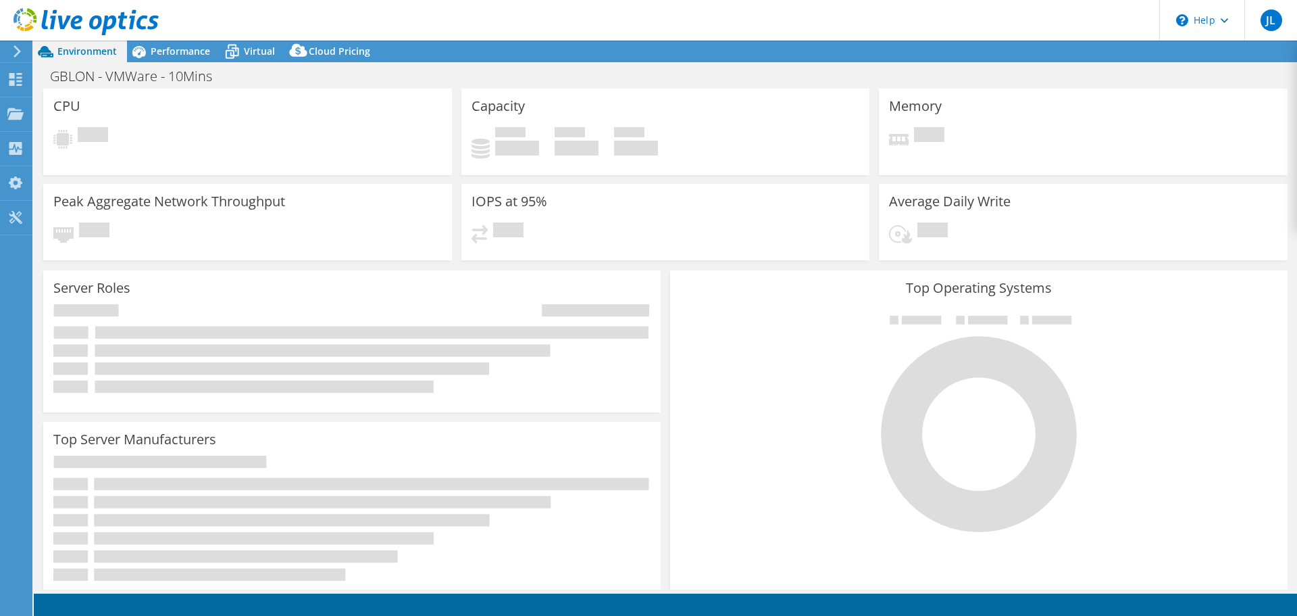
select select "USD"
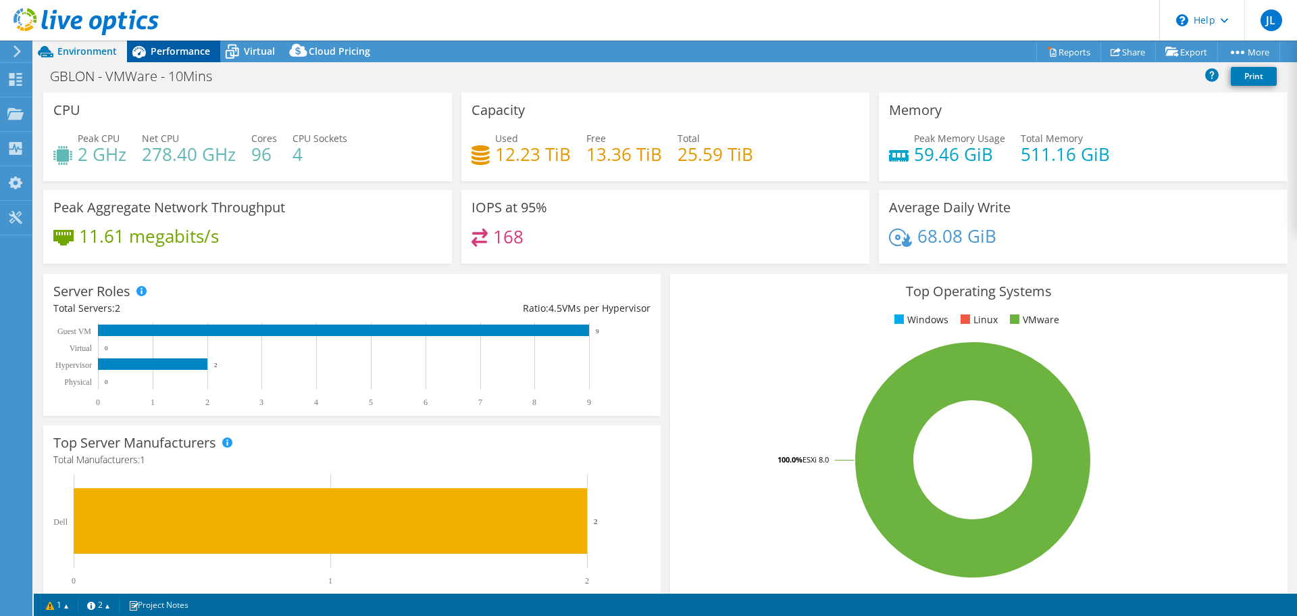
click at [203, 51] on span "Performance" at bounding box center [180, 51] width 59 height 13
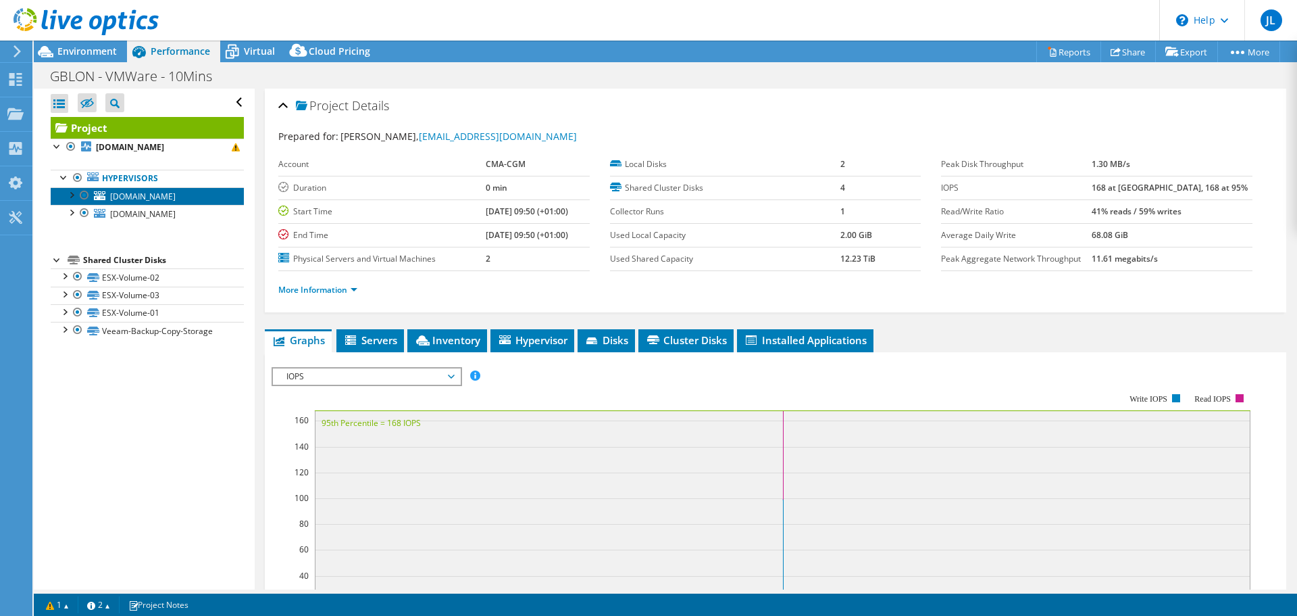
click at [166, 202] on span "gblonccw-sesx10.europe.cma-cgm.com" at bounding box center [143, 196] width 66 height 11
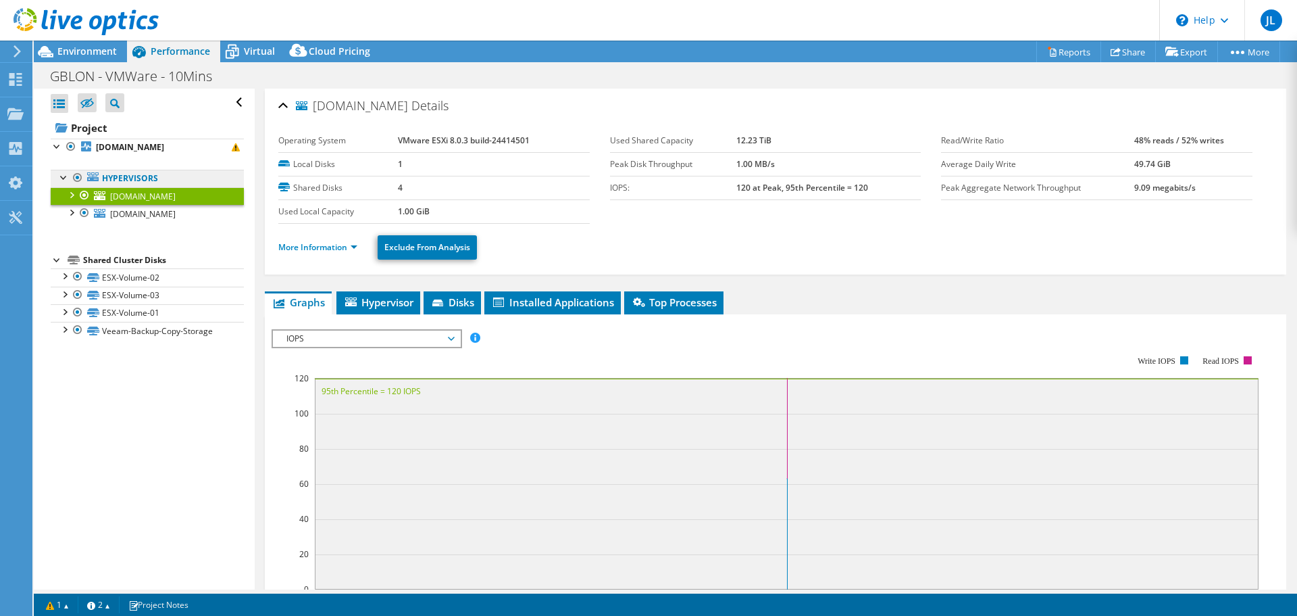
click at [124, 187] on link "Hypervisors" at bounding box center [147, 179] width 193 height 18
click at [61, 183] on div at bounding box center [64, 177] width 14 height 14
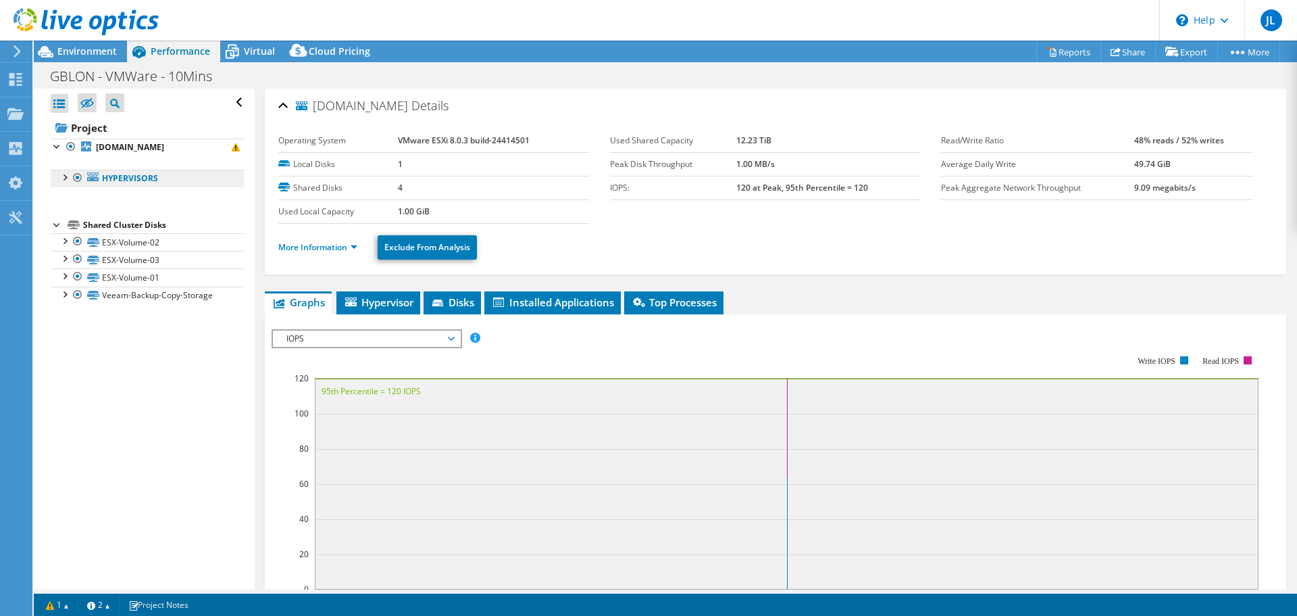
click at [130, 187] on link "Hypervisors" at bounding box center [147, 179] width 193 height 18
click at [414, 303] on span "Hypervisor" at bounding box center [378, 302] width 70 height 14
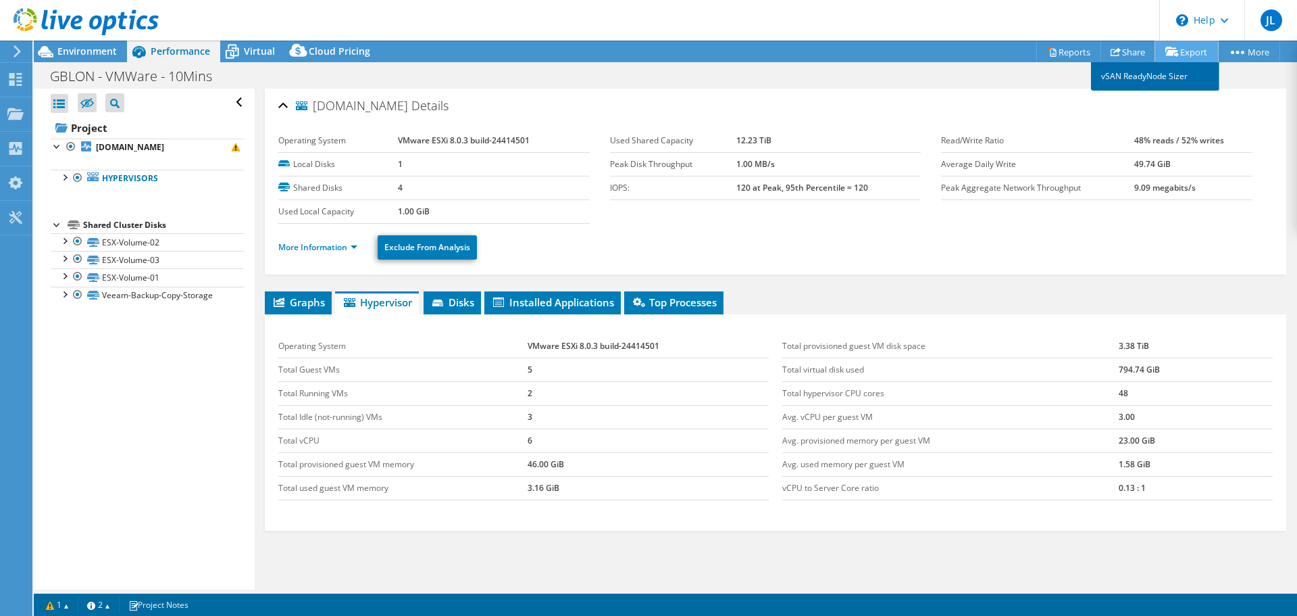
drag, startPoint x: 1182, startPoint y: 51, endPoint x: 1173, endPoint y: 86, distance: 36.9
click at [1183, 51] on link "Export" at bounding box center [1186, 51] width 63 height 21
click at [64, 183] on div at bounding box center [64, 177] width 14 height 14
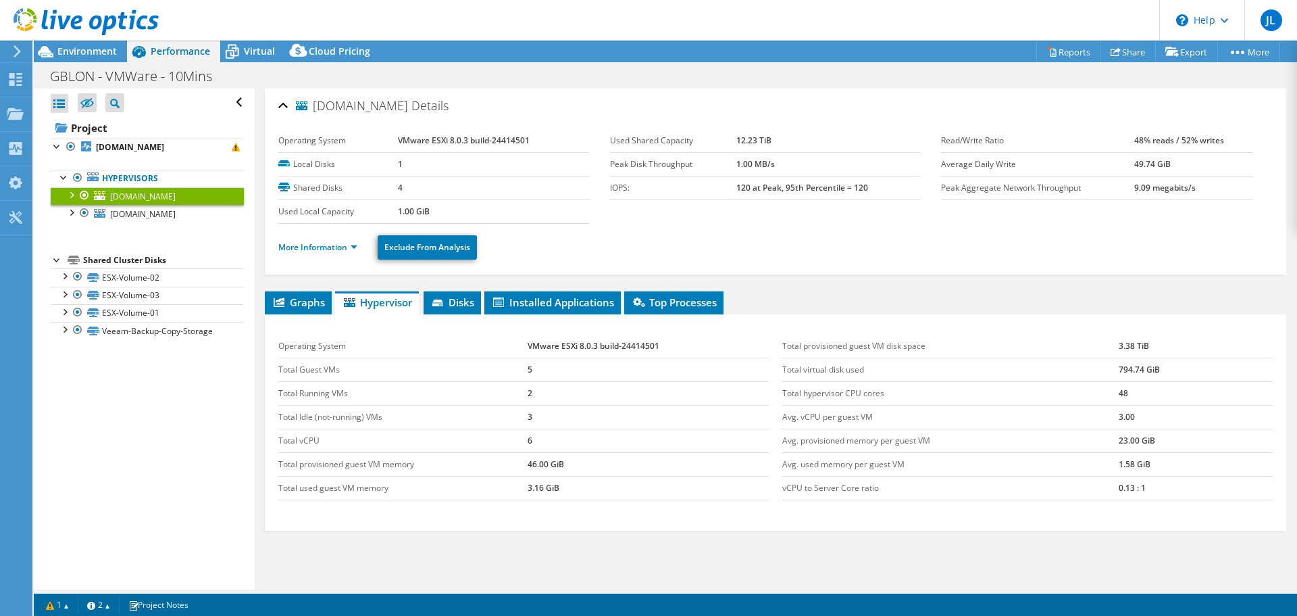
click at [130, 202] on span "gblonccw-sesx10.europe.cma-cgm.com" at bounding box center [143, 196] width 66 height 11
click at [301, 298] on span "Graphs" at bounding box center [298, 302] width 53 height 14
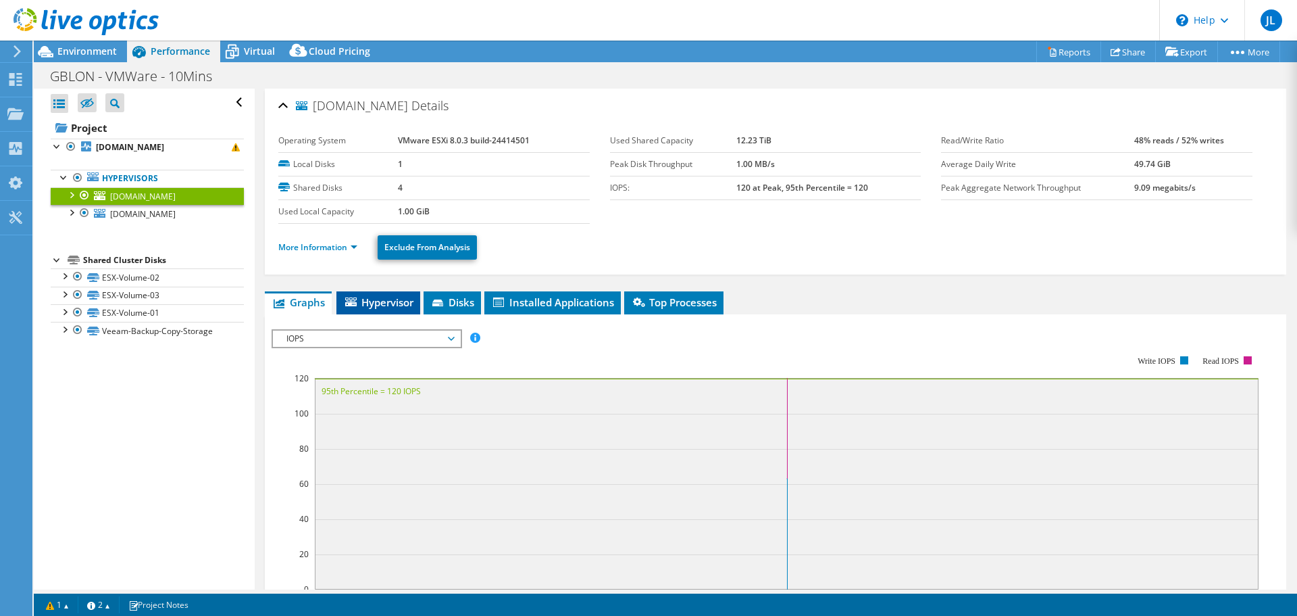
click at [419, 291] on li "Hypervisor" at bounding box center [379, 302] width 84 height 23
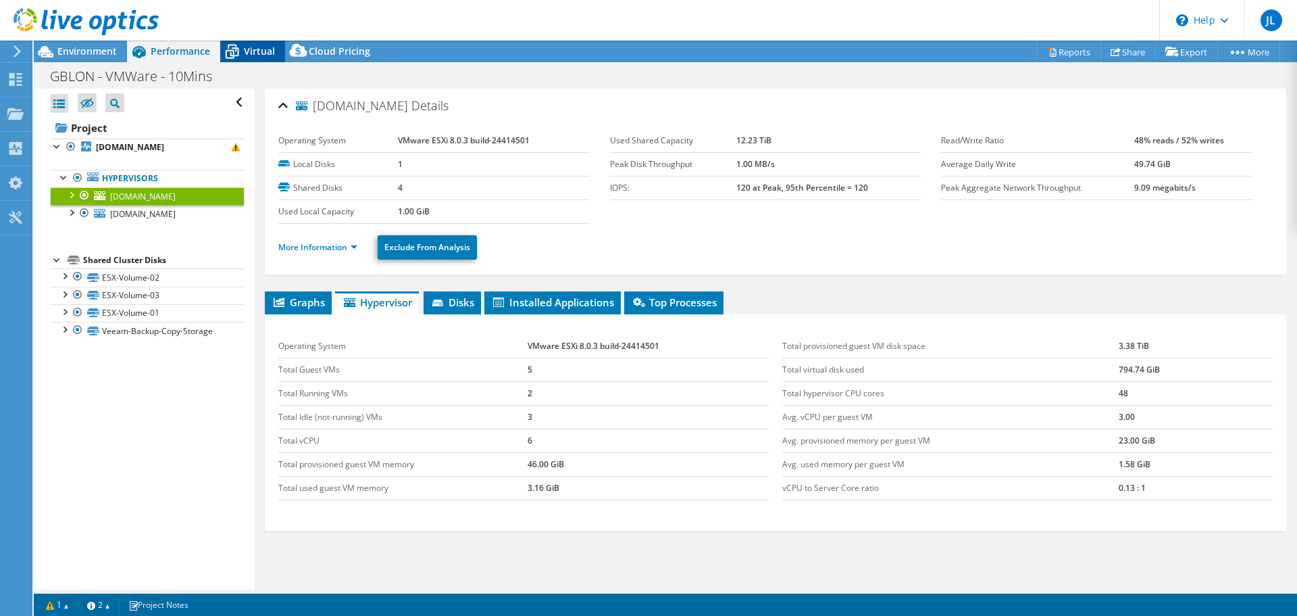
click at [258, 50] on span "Virtual" at bounding box center [259, 51] width 31 height 13
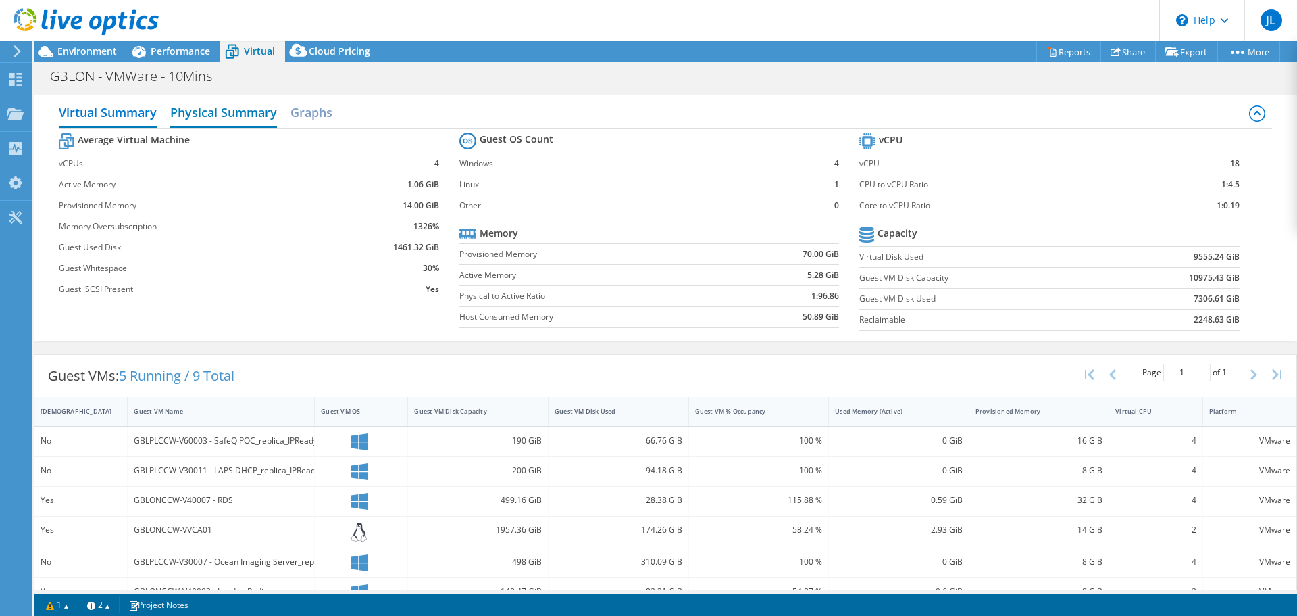
click at [242, 114] on h2 "Physical Summary" at bounding box center [223, 114] width 107 height 30
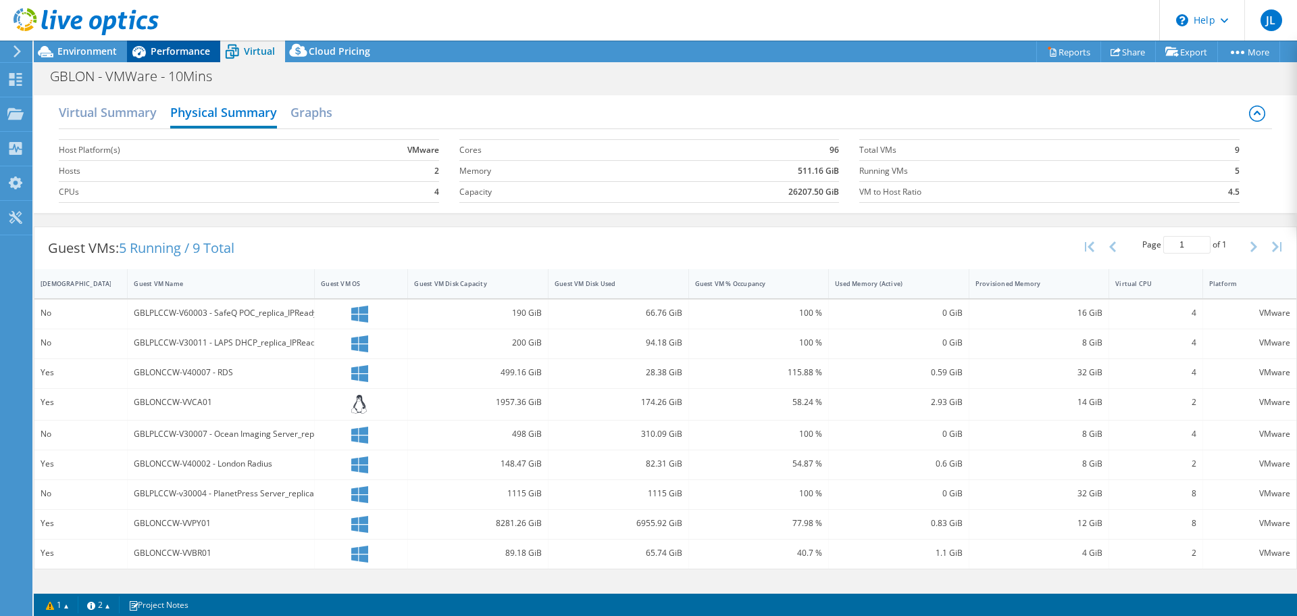
click at [159, 51] on span "Performance" at bounding box center [180, 51] width 59 height 13
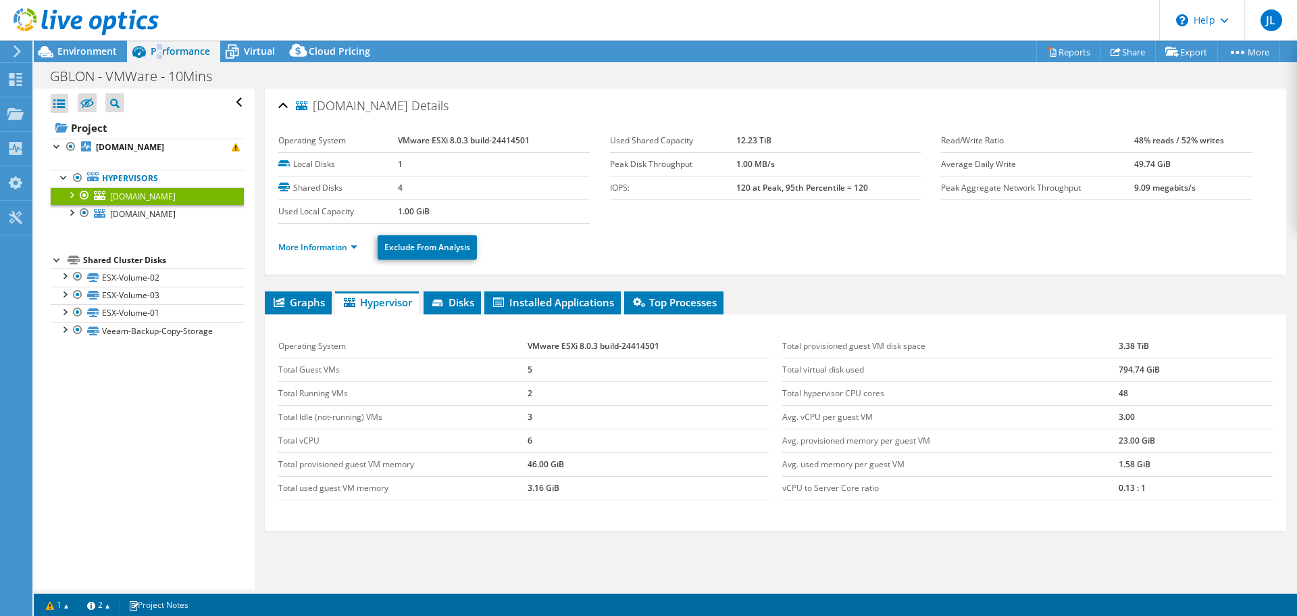
click at [174, 202] on span "gblonccw-sesx10.europe.cma-cgm.com" at bounding box center [143, 196] width 66 height 11
click at [543, 299] on span "Installed Applications" at bounding box center [552, 302] width 123 height 14
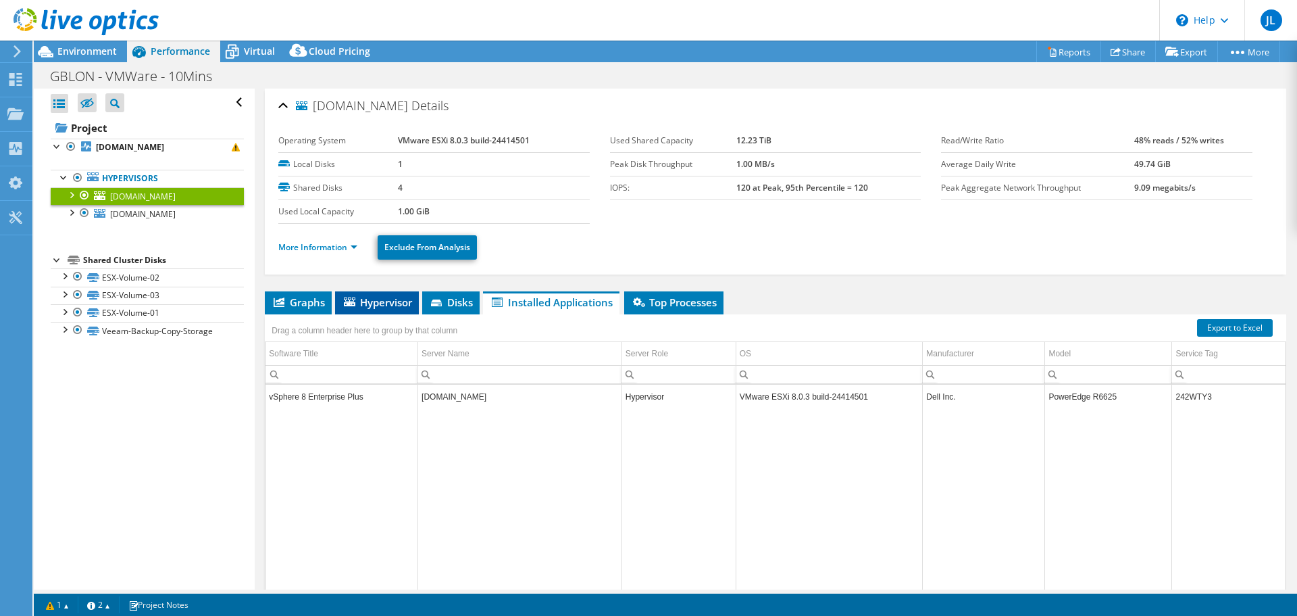
click at [357, 304] on span "Hypervisor" at bounding box center [377, 302] width 70 height 14
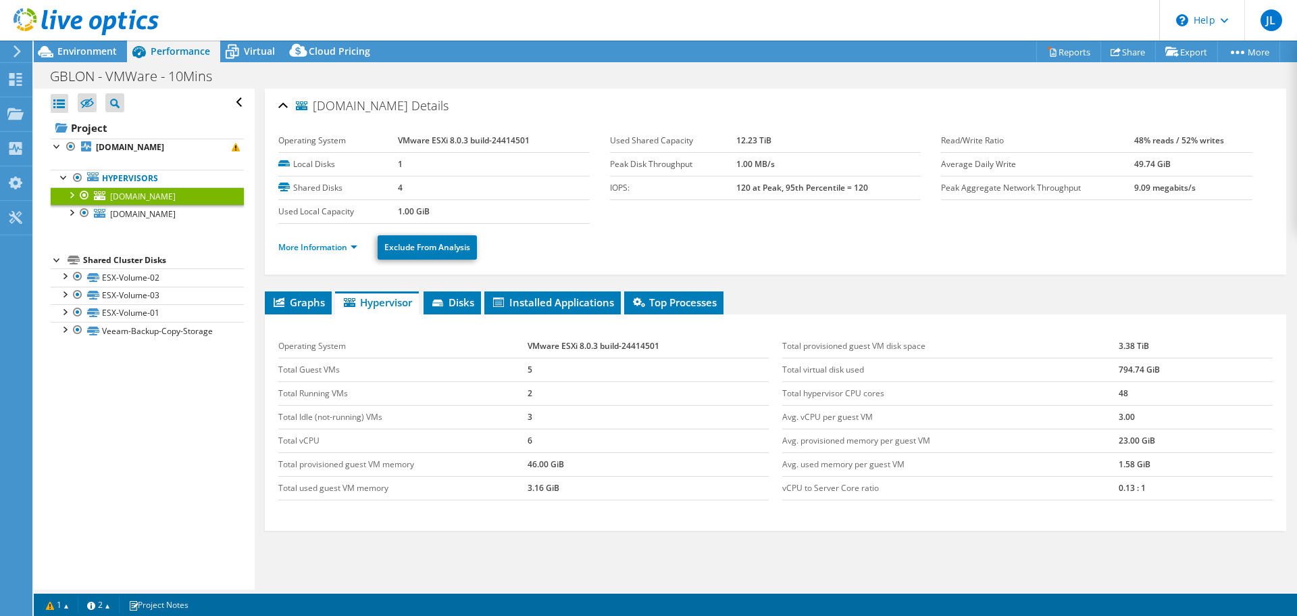
click at [1070, 290] on div "gblonccw-sesx10.europe.cma-cgm.com Details Operating System VMware ESXi 8.0.3 b…" at bounding box center [776, 371] width 1042 height 564
click at [516, 297] on span "Installed Applications" at bounding box center [552, 302] width 123 height 14
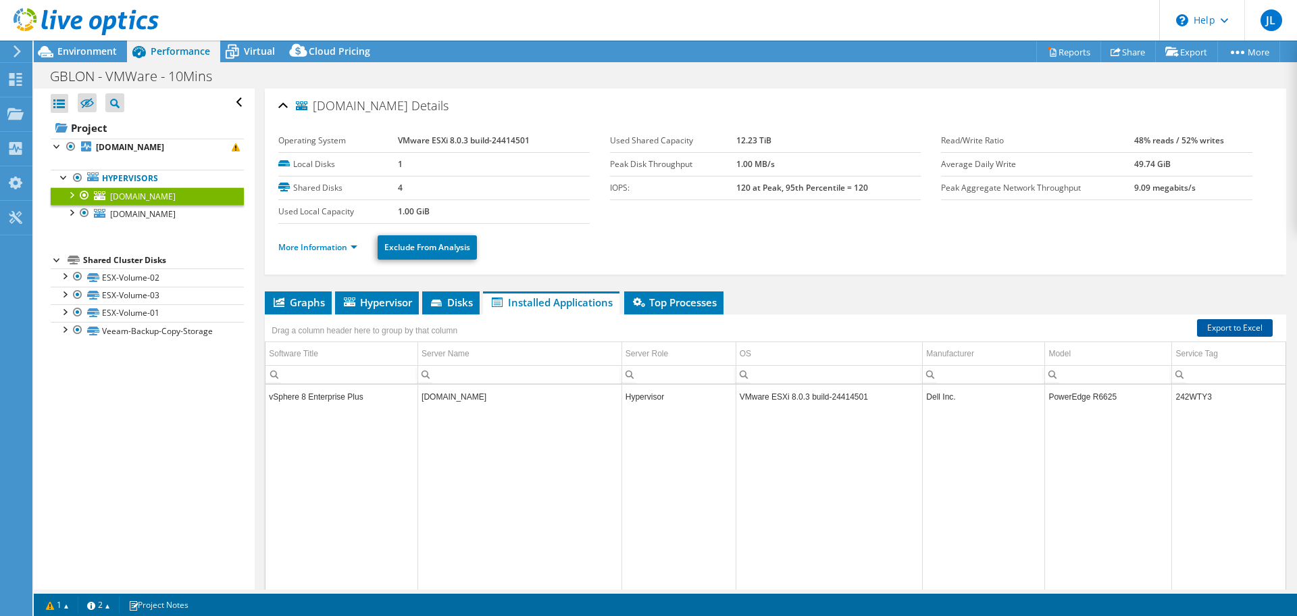
click at [1212, 326] on link "Export to Excel" at bounding box center [1235, 328] width 76 height 18
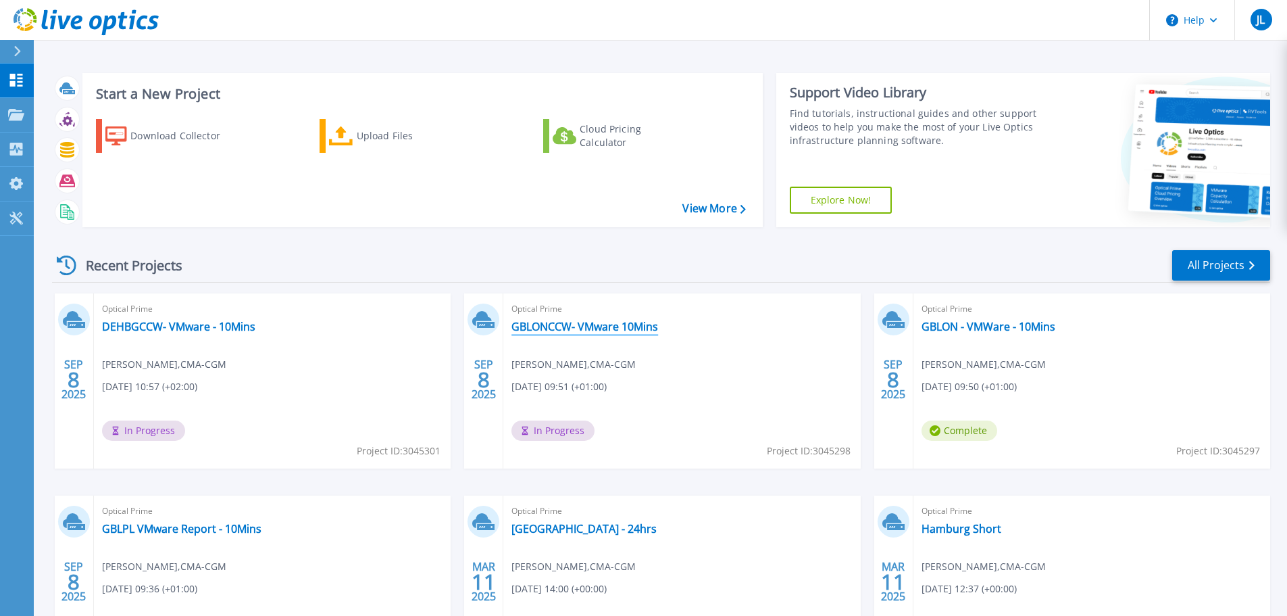
scroll to position [68, 0]
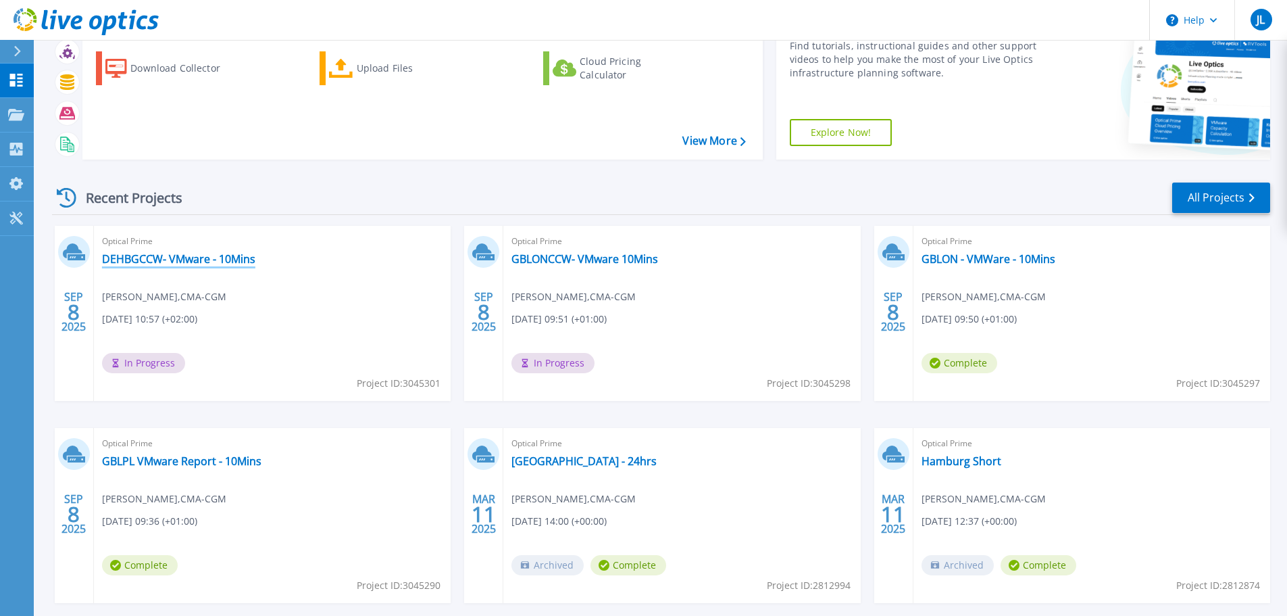
click at [162, 256] on link "DEHBGCCW- VMware - 10Mins" at bounding box center [178, 259] width 153 height 14
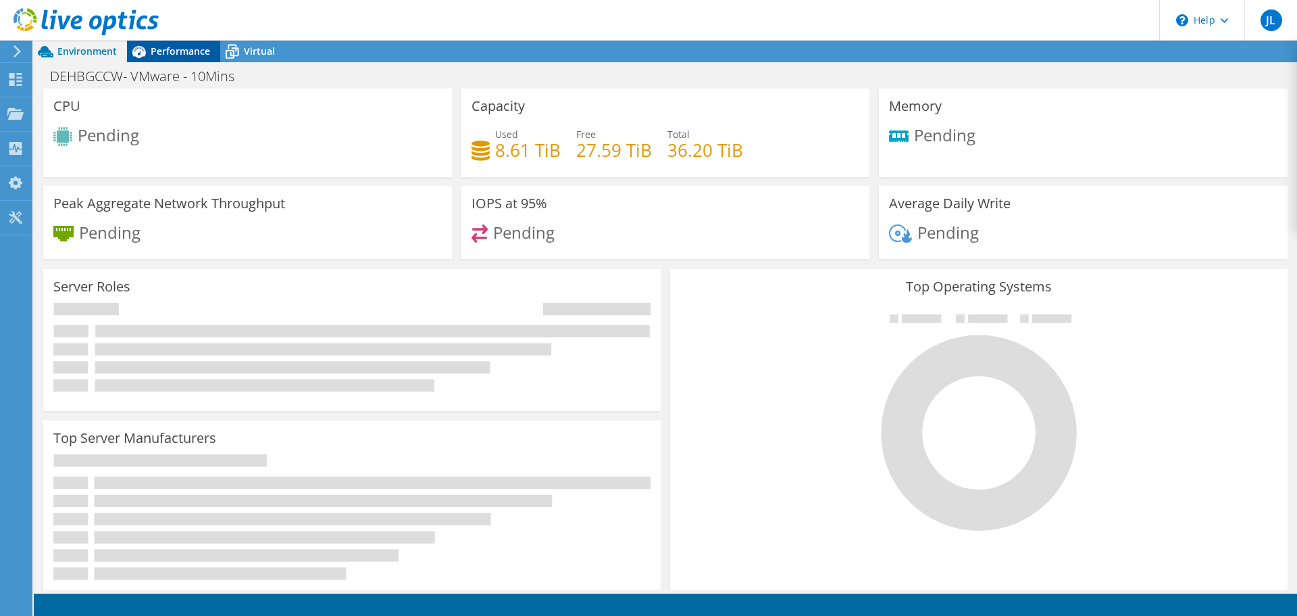
click at [186, 59] on div "Performance" at bounding box center [173, 52] width 93 height 22
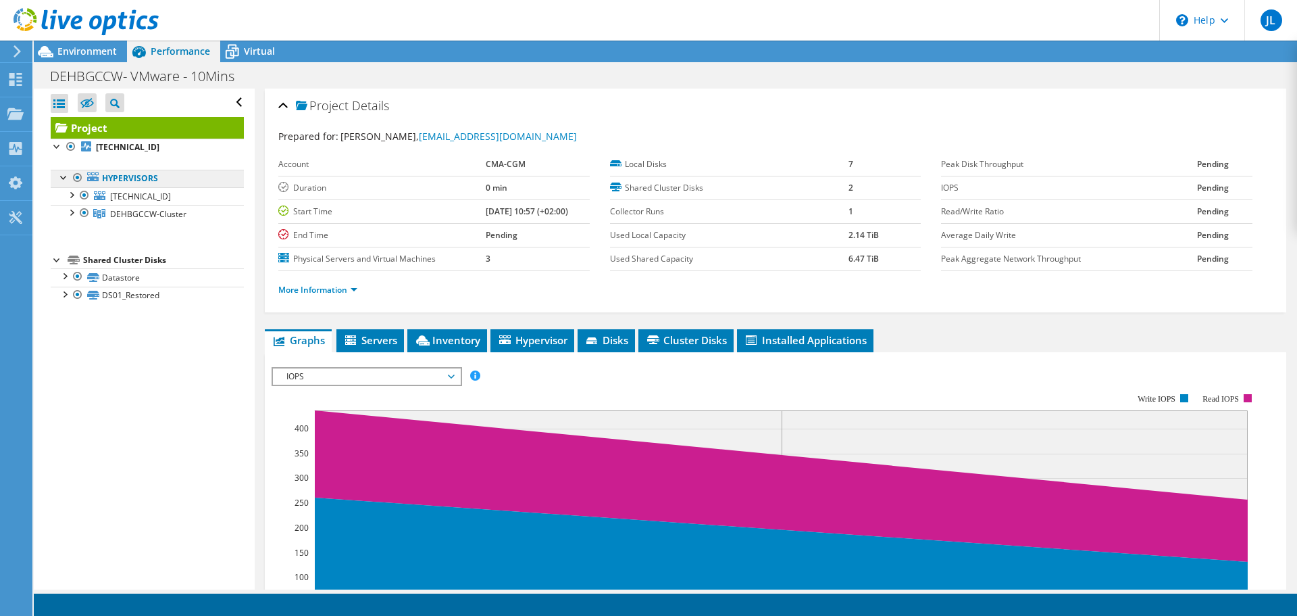
click at [132, 175] on link "Hypervisors" at bounding box center [147, 179] width 193 height 18
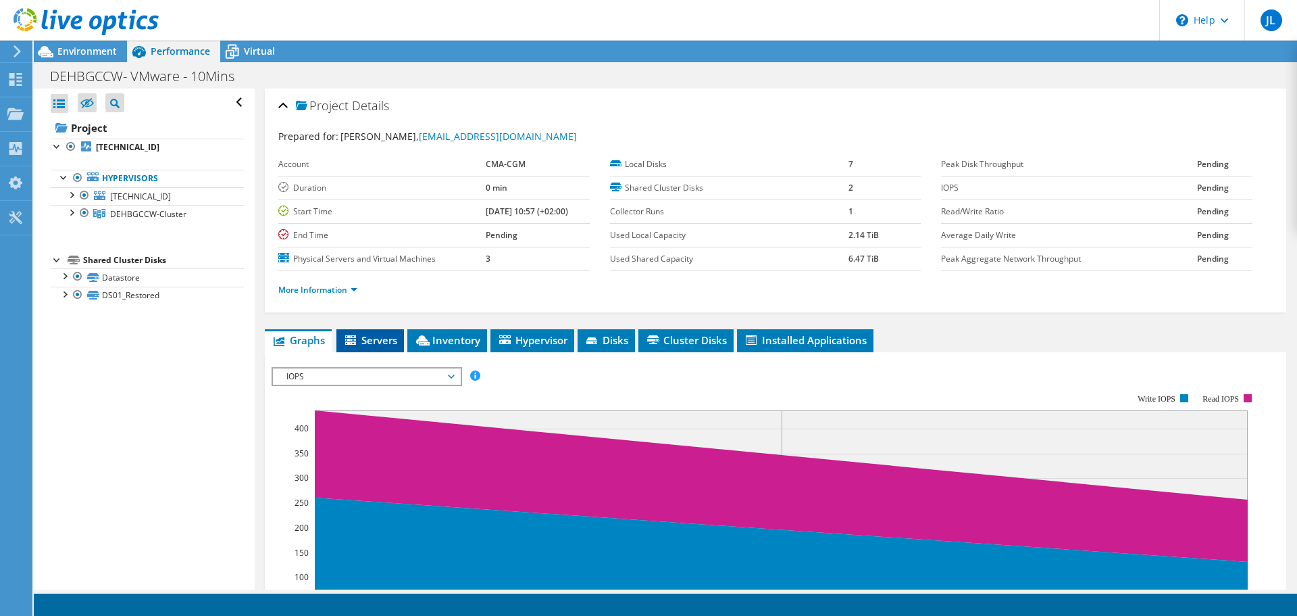
click at [386, 342] on span "Servers" at bounding box center [370, 340] width 54 height 14
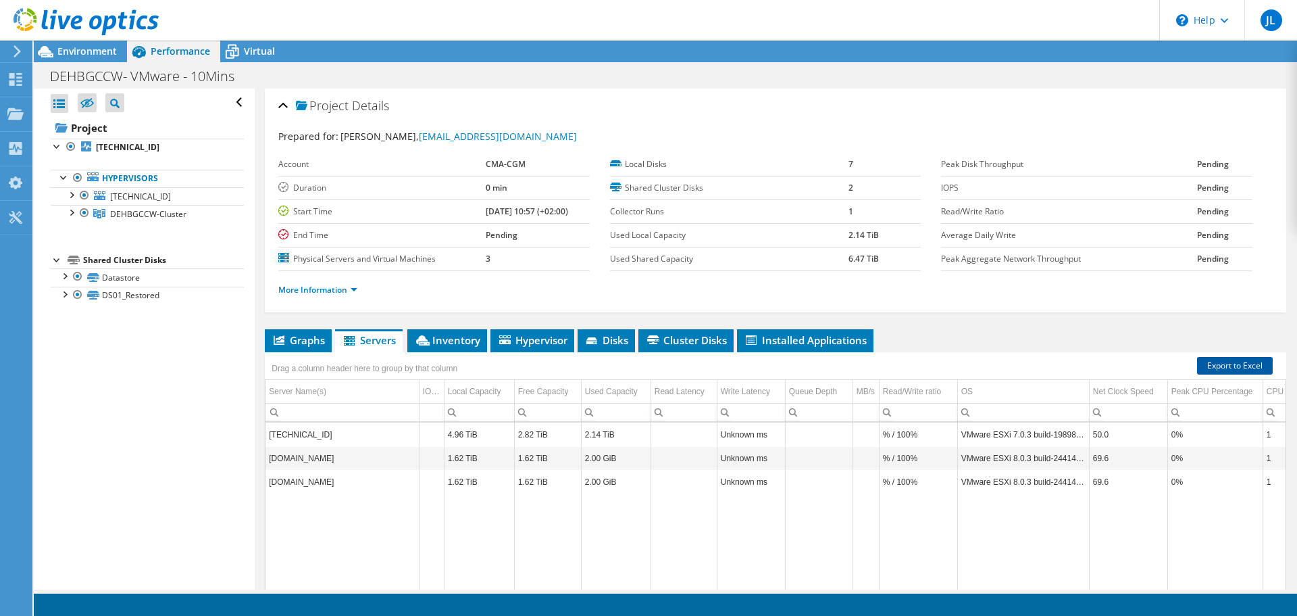
click at [1215, 368] on link "Export to Excel" at bounding box center [1235, 366] width 76 height 18
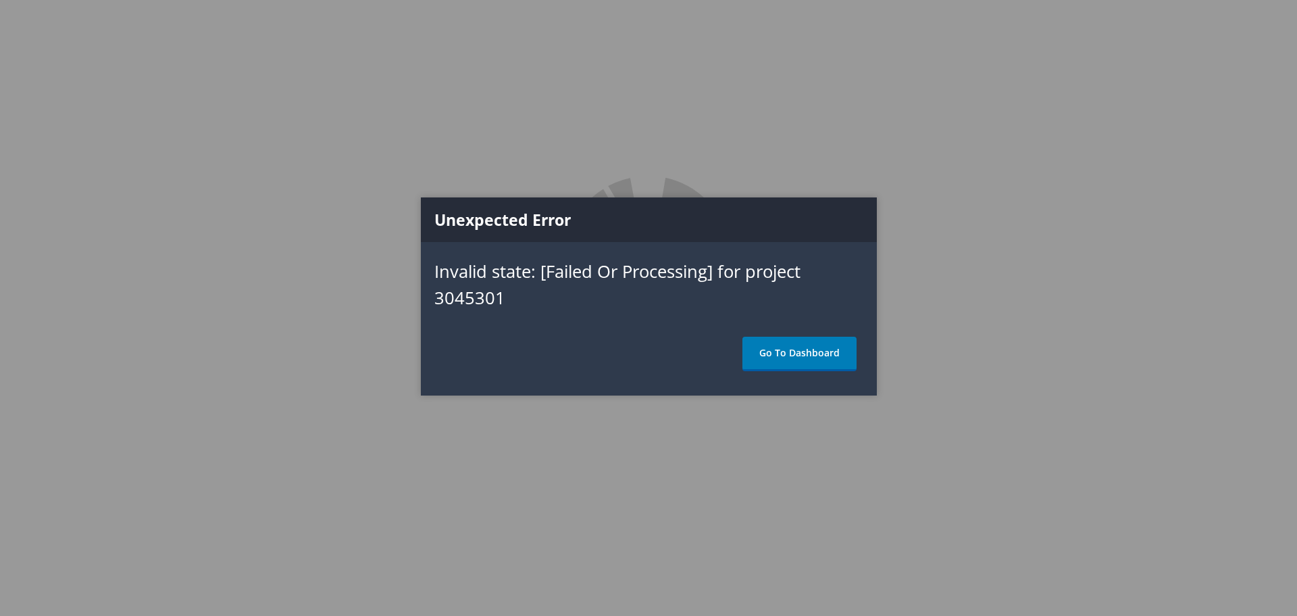
drag, startPoint x: 809, startPoint y: 350, endPoint x: 818, endPoint y: 360, distance: 13.9
click at [809, 350] on link "Go To Dashboard" at bounding box center [800, 354] width 114 height 34
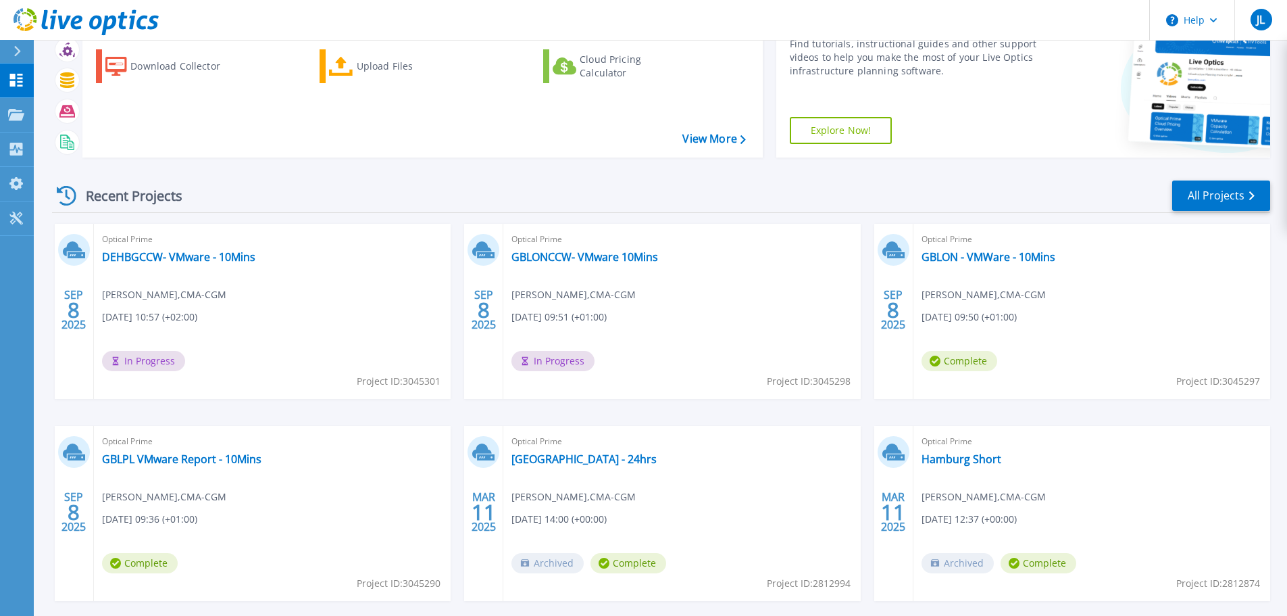
scroll to position [133, 0]
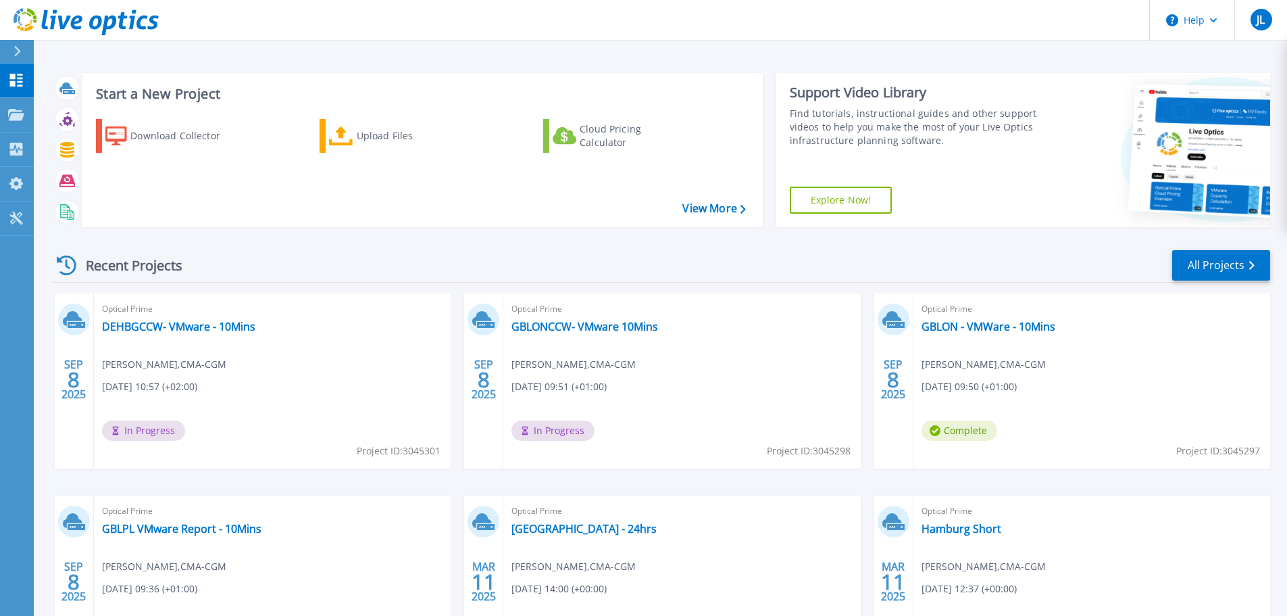
drag, startPoint x: 437, startPoint y: 253, endPoint x: 495, endPoint y: 279, distance: 64.4
click at [437, 253] on div "Recent Projects All Projects" at bounding box center [661, 266] width 1218 height 34
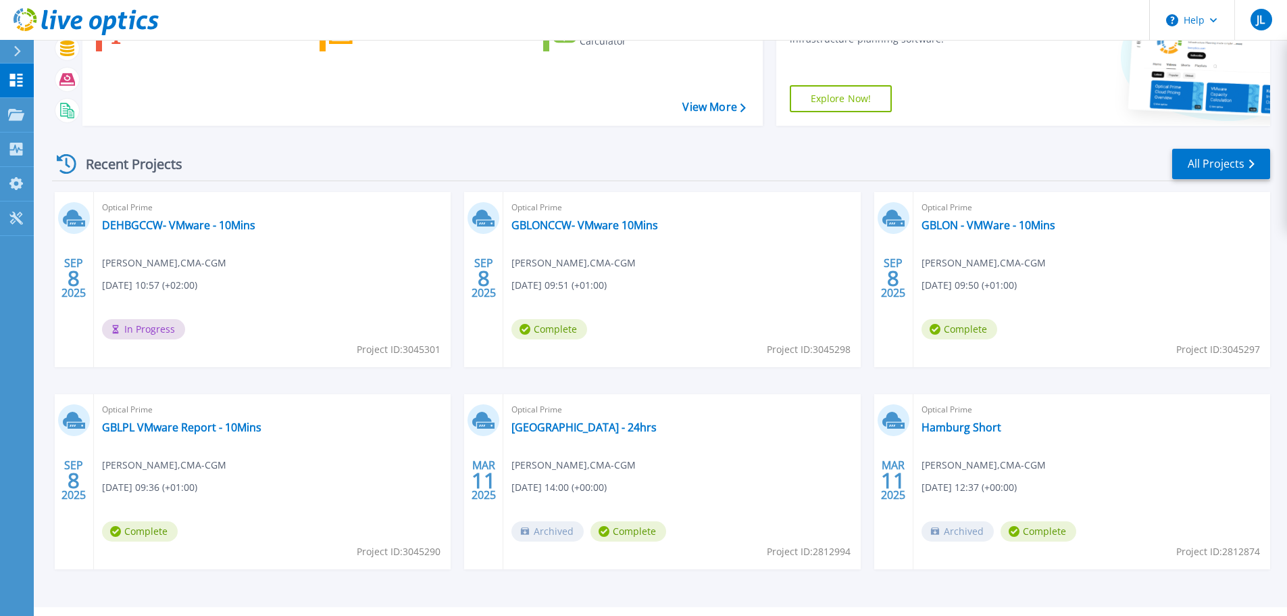
scroll to position [133, 0]
